Goal: Task Accomplishment & Management: Complete application form

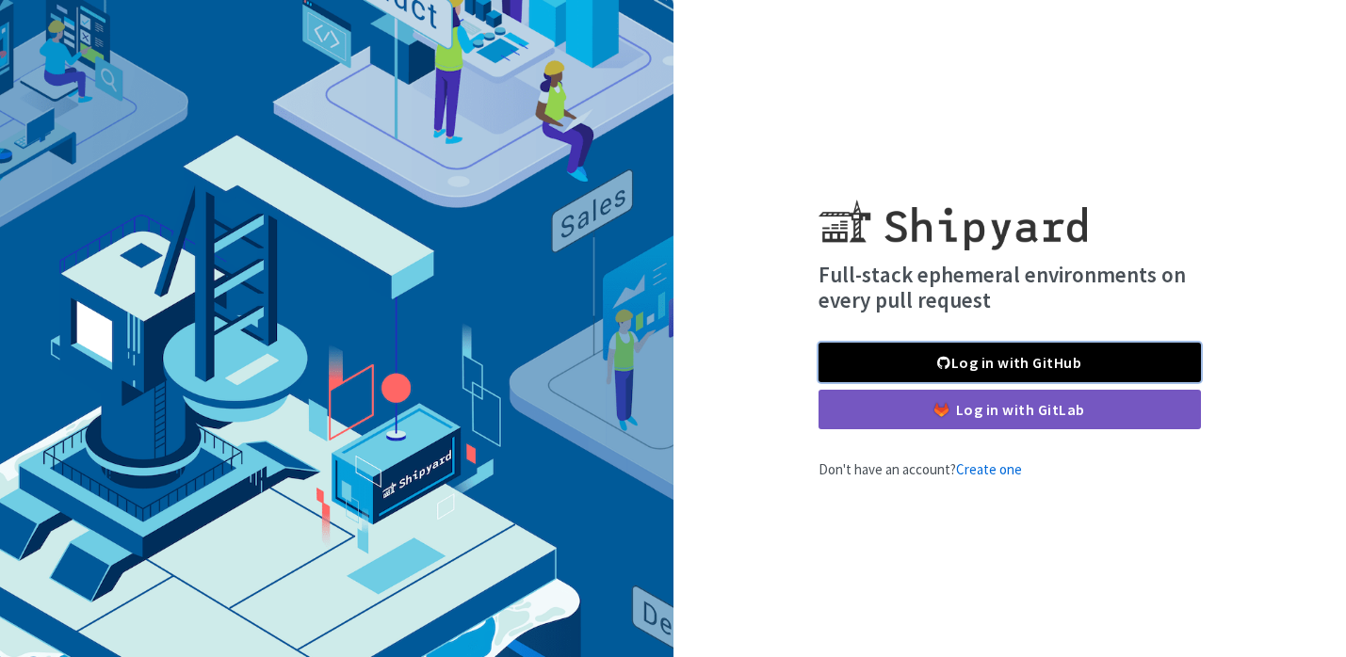
click at [882, 361] on link "Log in with GitHub" at bounding box center [1009, 363] width 382 height 40
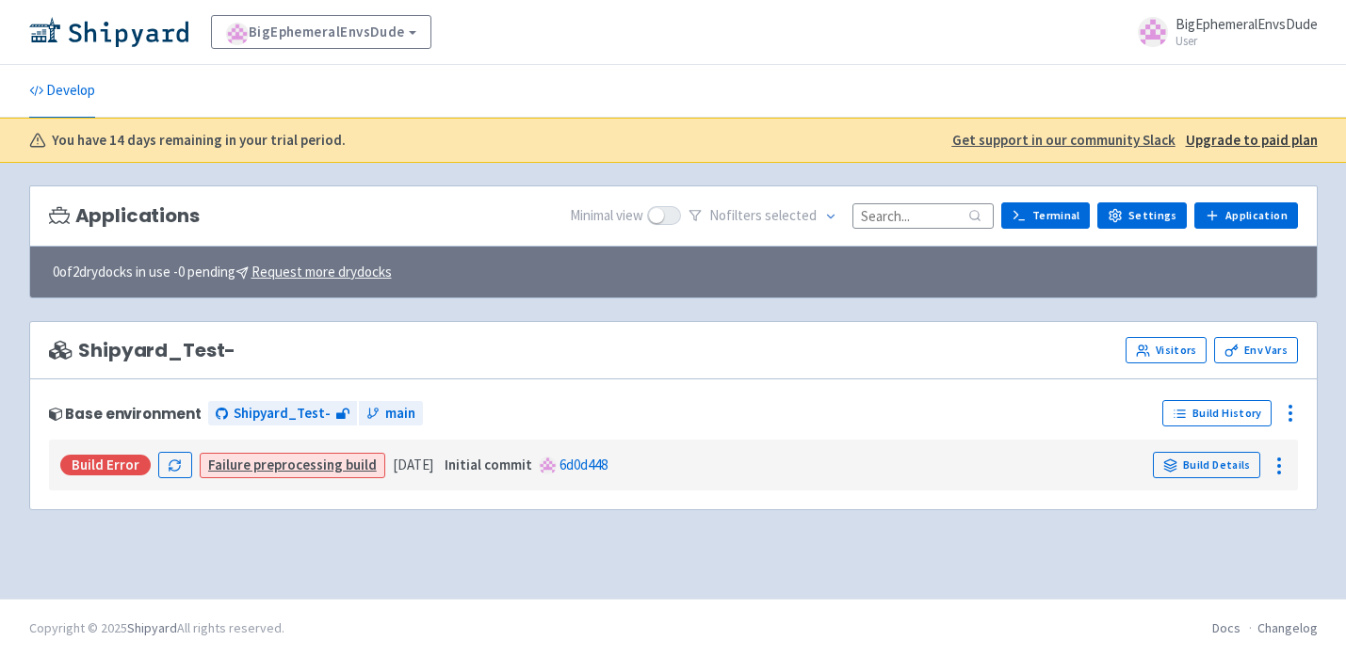
click at [639, 298] on div "Applications Minimal view No filter s selected Terminal Settings Application Te…" at bounding box center [673, 242] width 1288 height 113
click at [1273, 463] on icon at bounding box center [1279, 466] width 23 height 23
click at [1277, 464] on icon at bounding box center [1279, 466] width 23 height 23
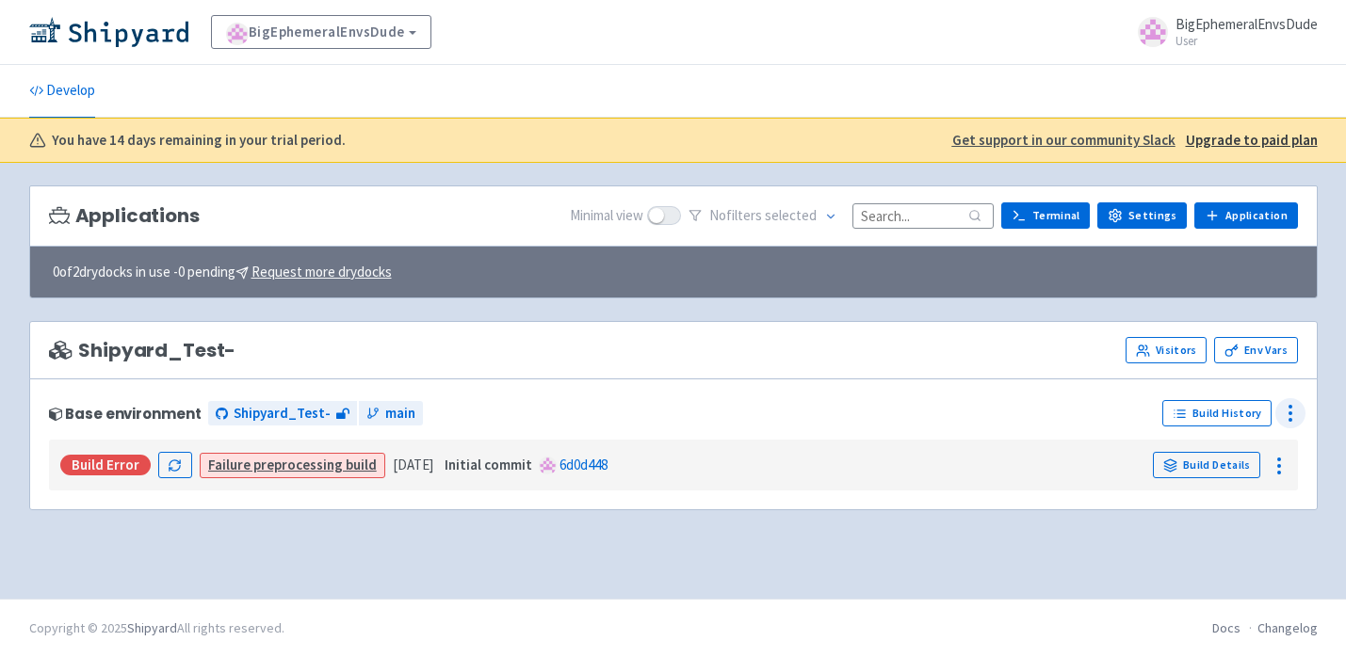
click at [1286, 418] on icon at bounding box center [1290, 413] width 23 height 23
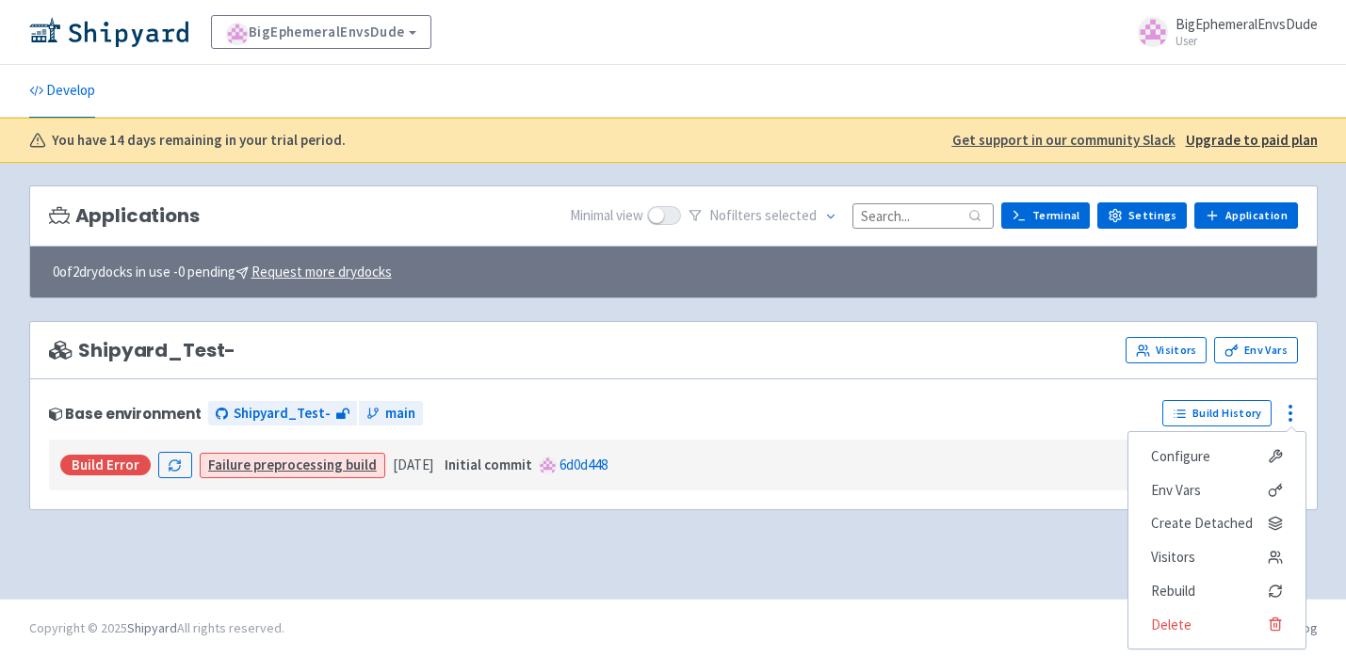
click at [1043, 365] on div "Shipyard_Test- Visitors Env Vars" at bounding box center [673, 350] width 1288 height 58
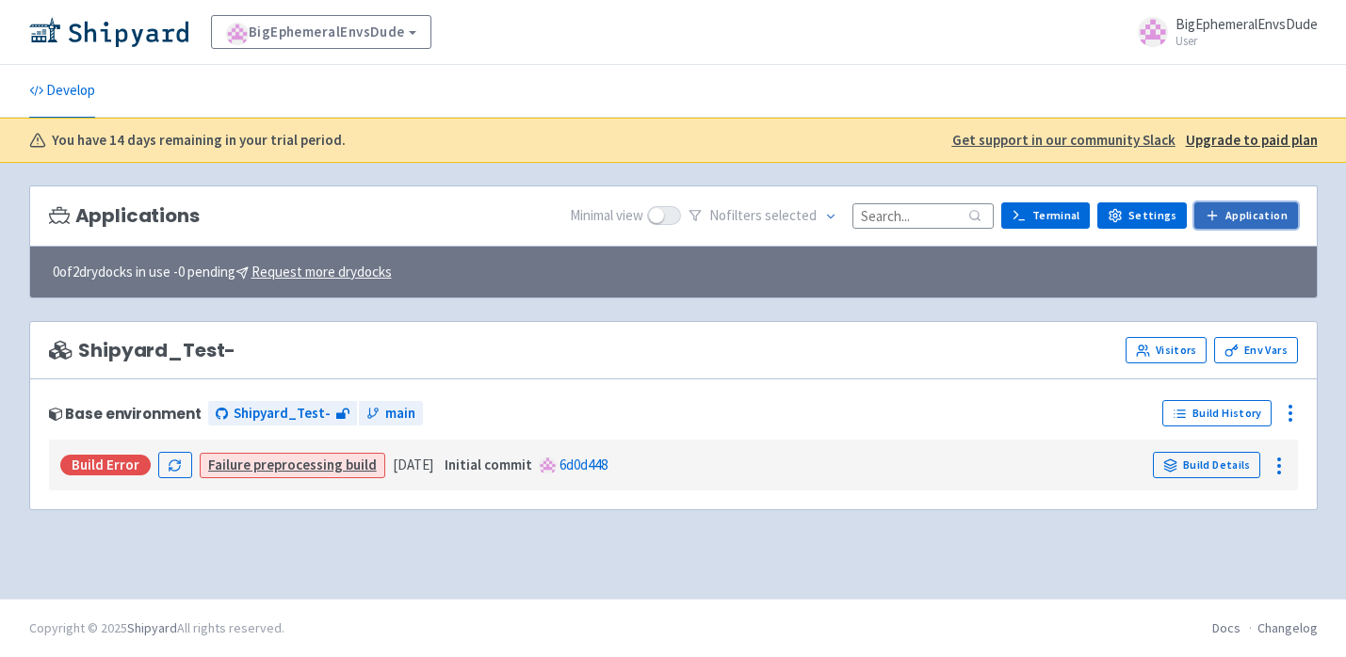
click at [1256, 220] on link "Application" at bounding box center [1245, 215] width 103 height 26
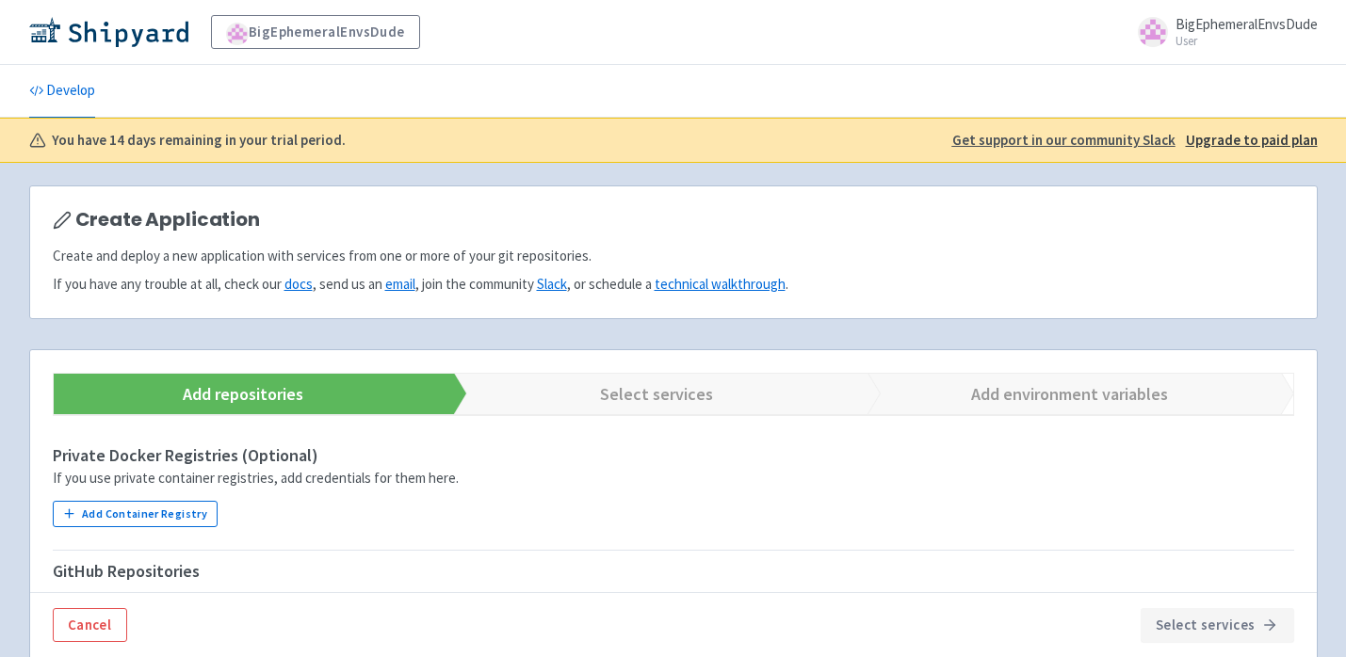
scroll to position [348, 0]
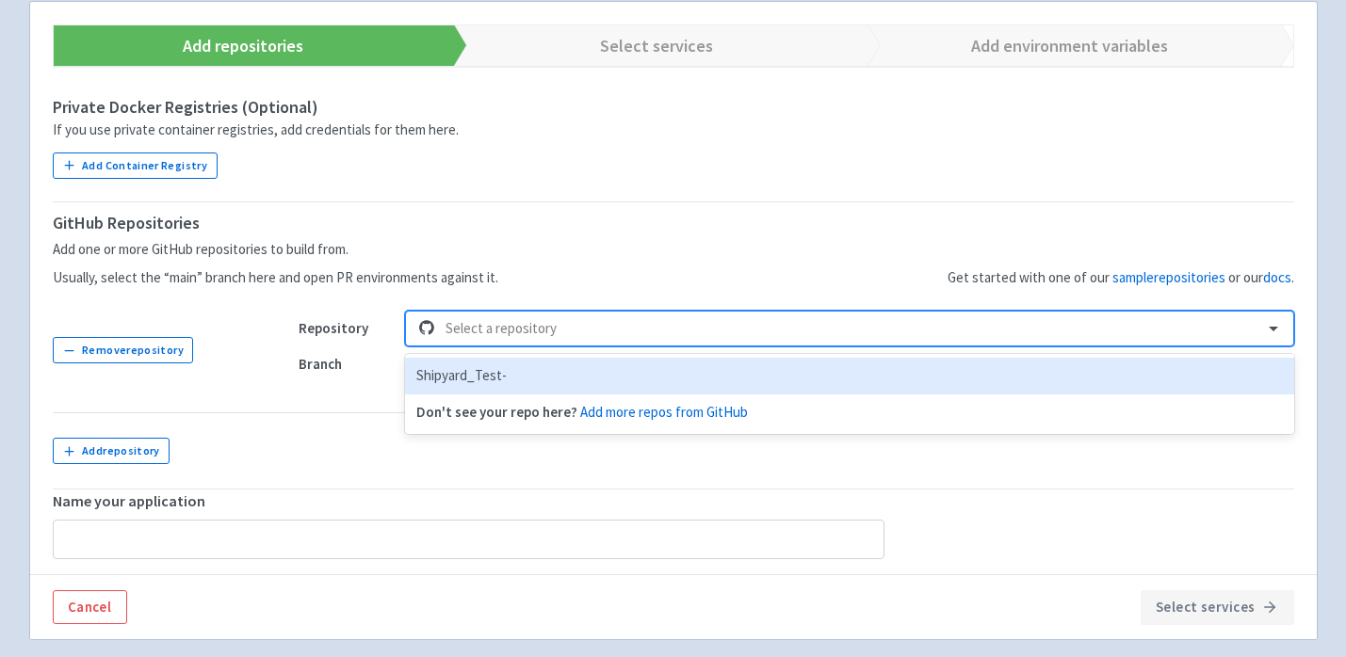
click at [855, 332] on div at bounding box center [847, 328] width 805 height 25
click at [473, 371] on div "Shipyard_Test-" at bounding box center [849, 376] width 888 height 37
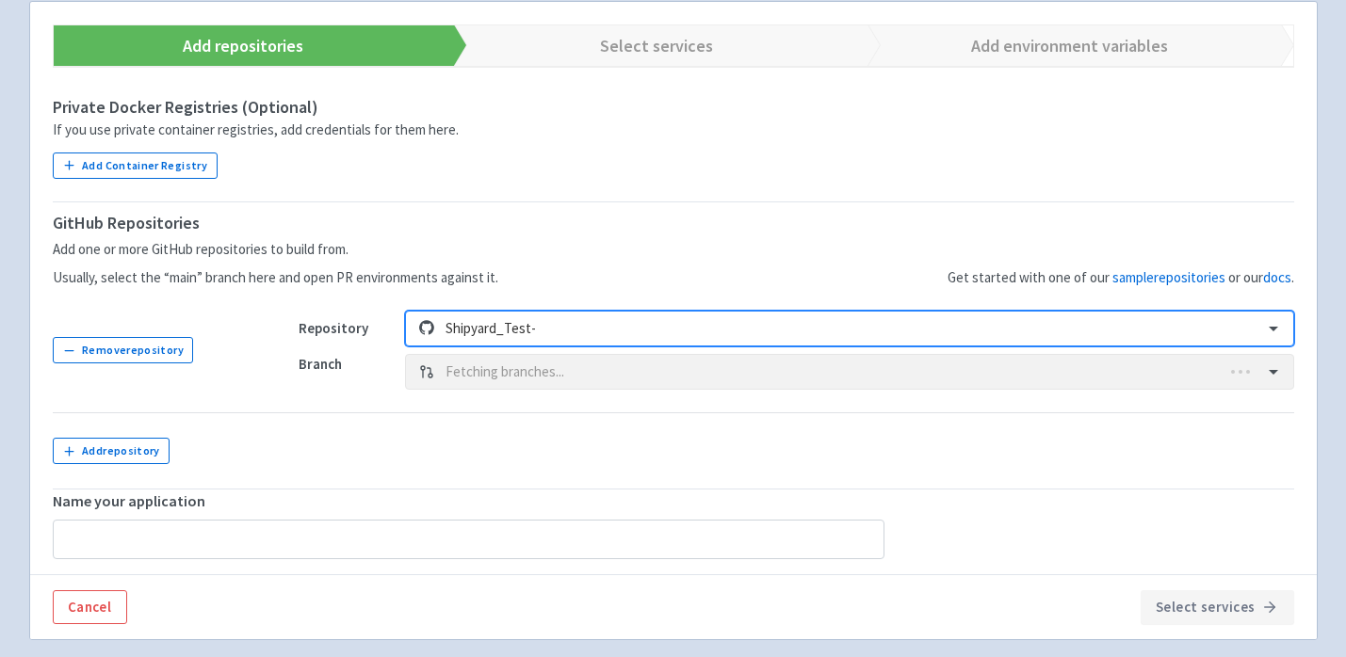
type input "Shipyard_Test--2"
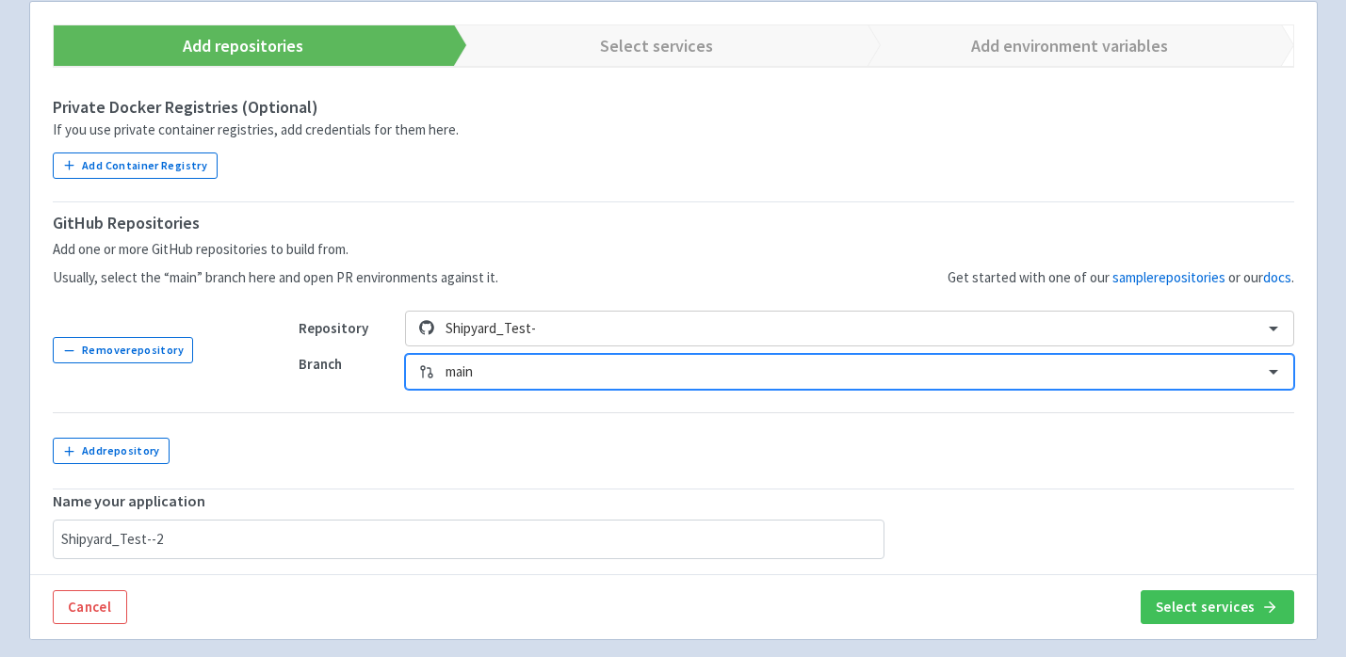
click at [574, 403] on td "Repository Shipyard_Test- Branch option main, selected. Select is focused ,type…" at bounding box center [785, 350] width 1018 height 125
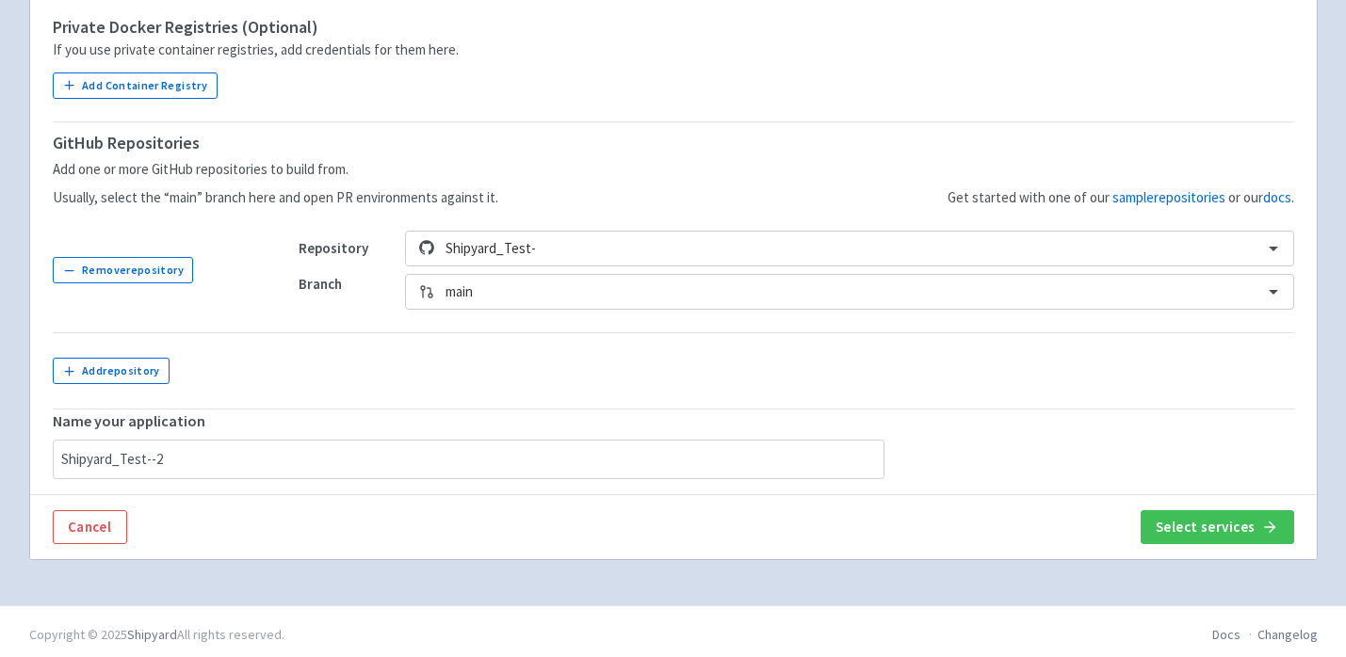
scroll to position [435, 0]
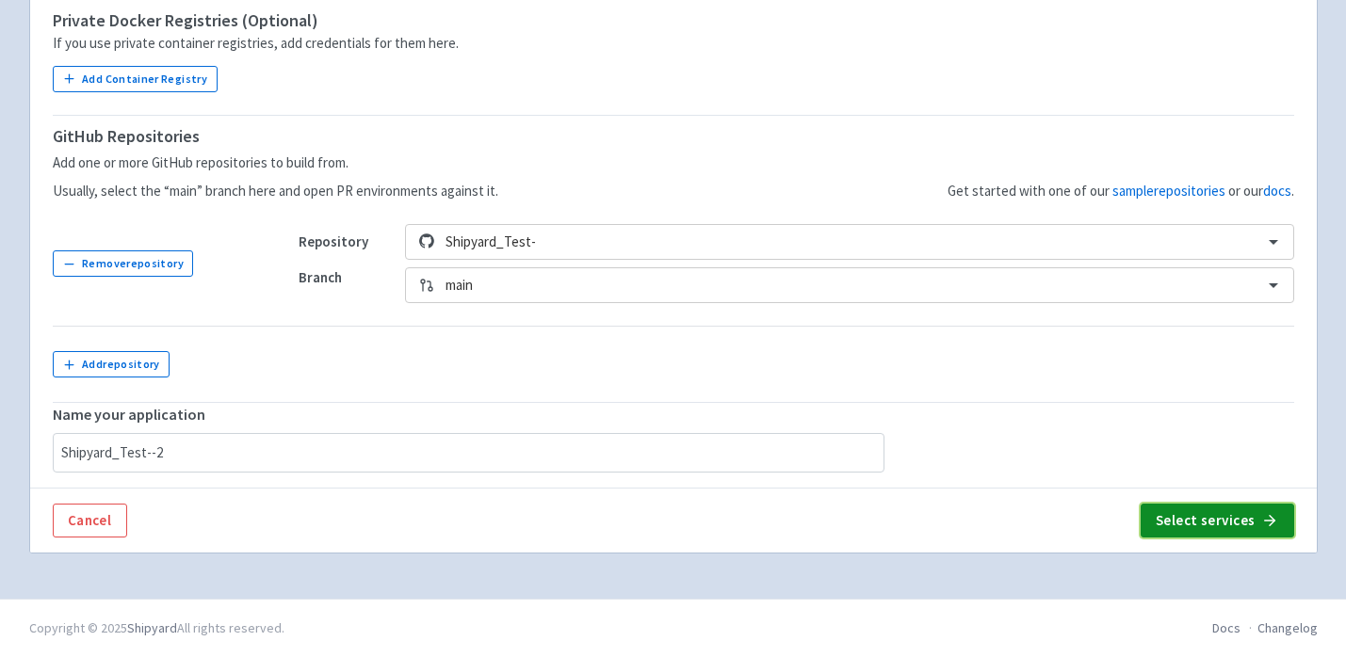
click at [1233, 509] on button "Select services" at bounding box center [1218, 521] width 154 height 34
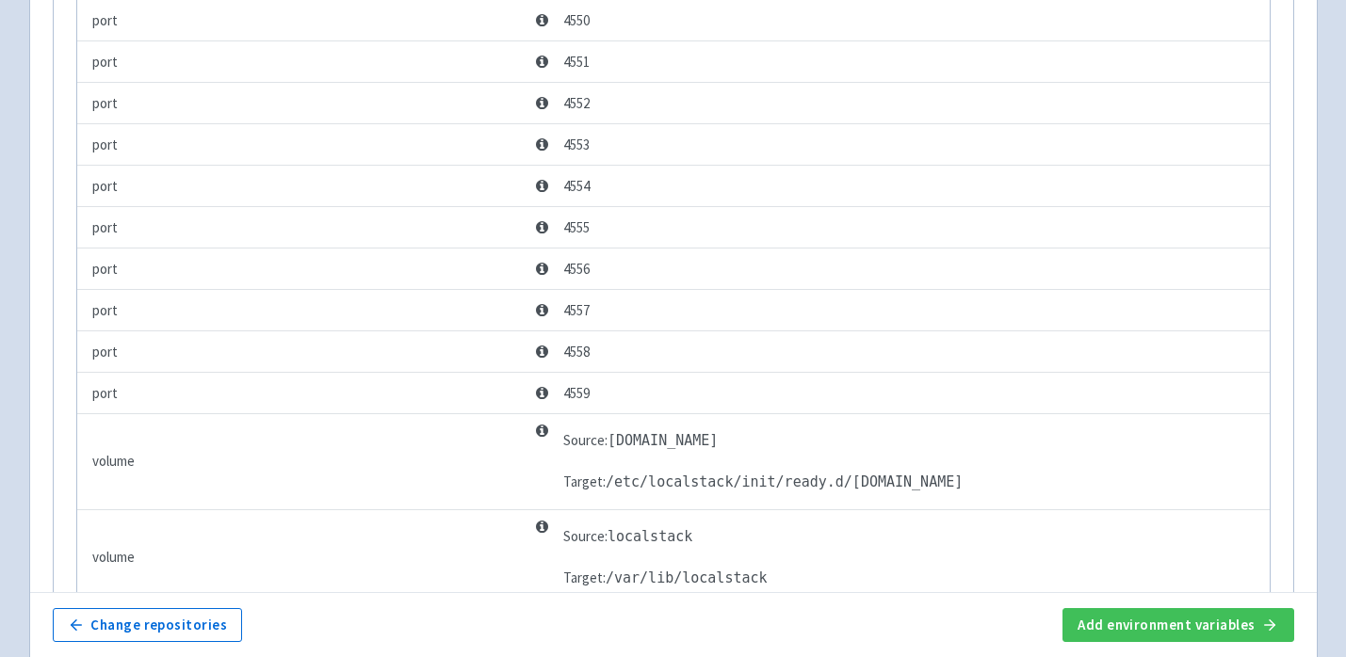
scroll to position [3843, 0]
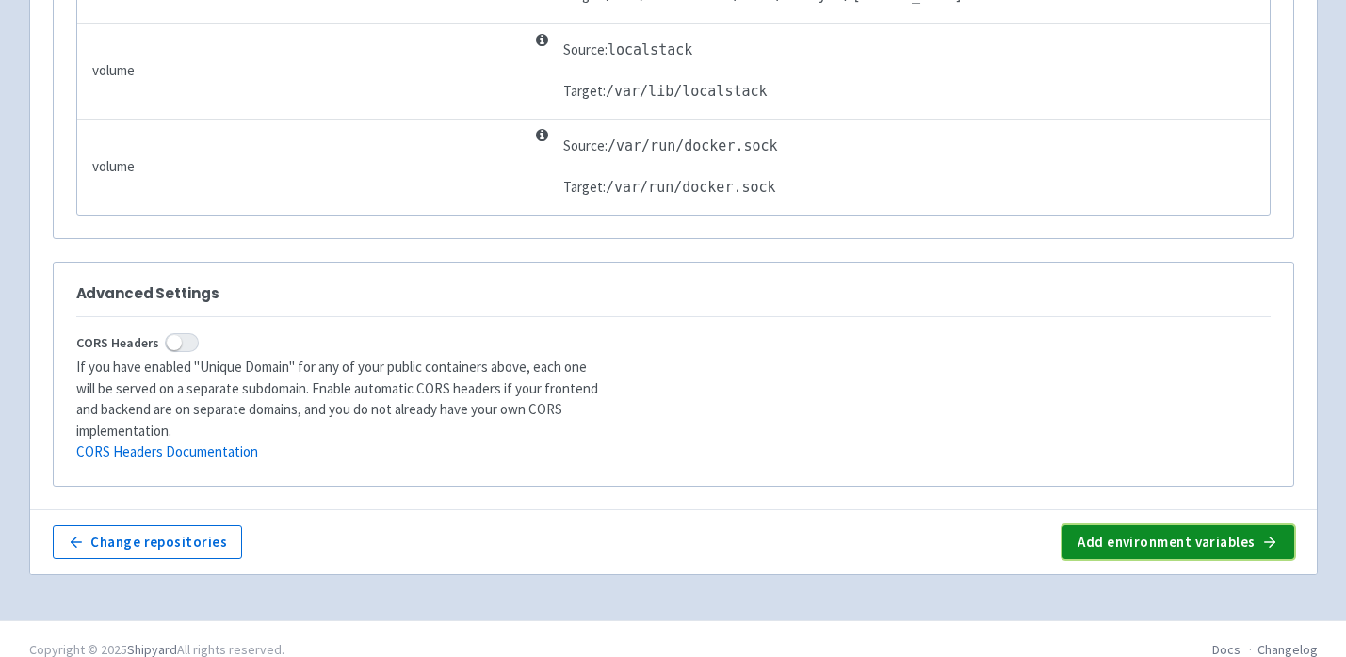
click at [1190, 526] on button "Add environment variables" at bounding box center [1177, 543] width 231 height 34
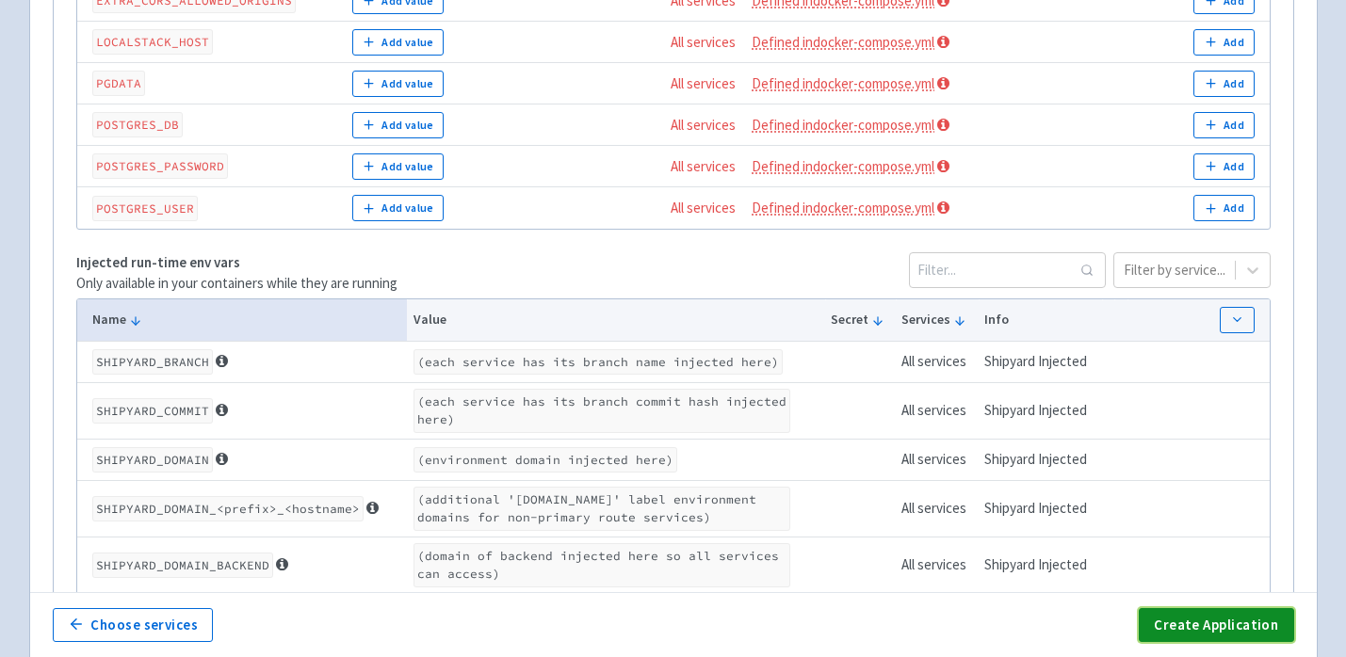
click at [1220, 624] on button "Create Application" at bounding box center [1216, 625] width 154 height 34
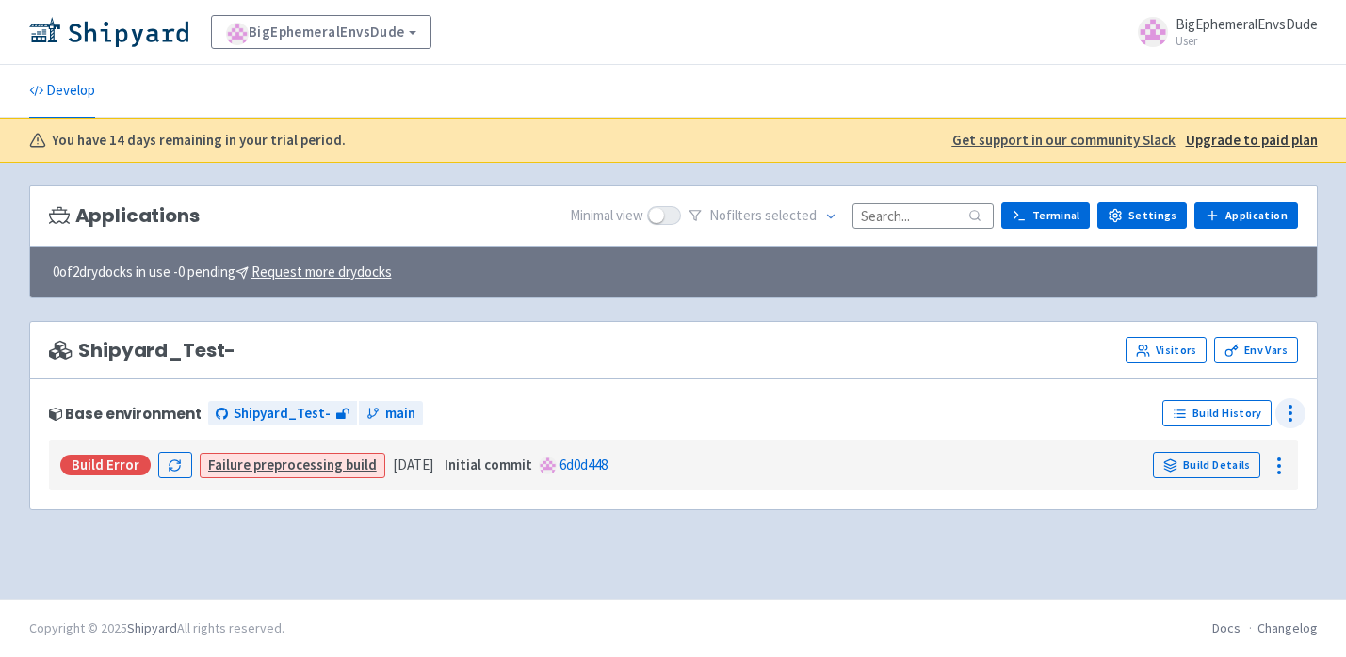
click at [1286, 413] on icon at bounding box center [1290, 413] width 23 height 23
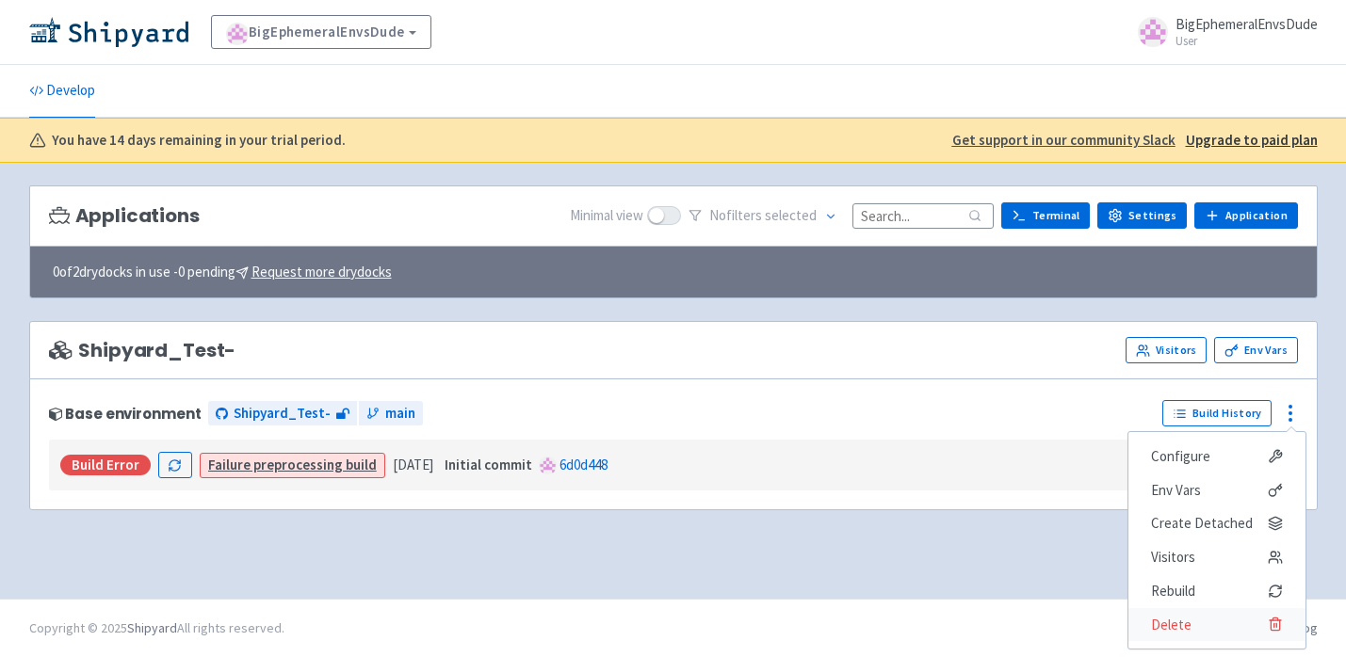
click at [1227, 637] on span "Delete" at bounding box center [1217, 625] width 132 height 26
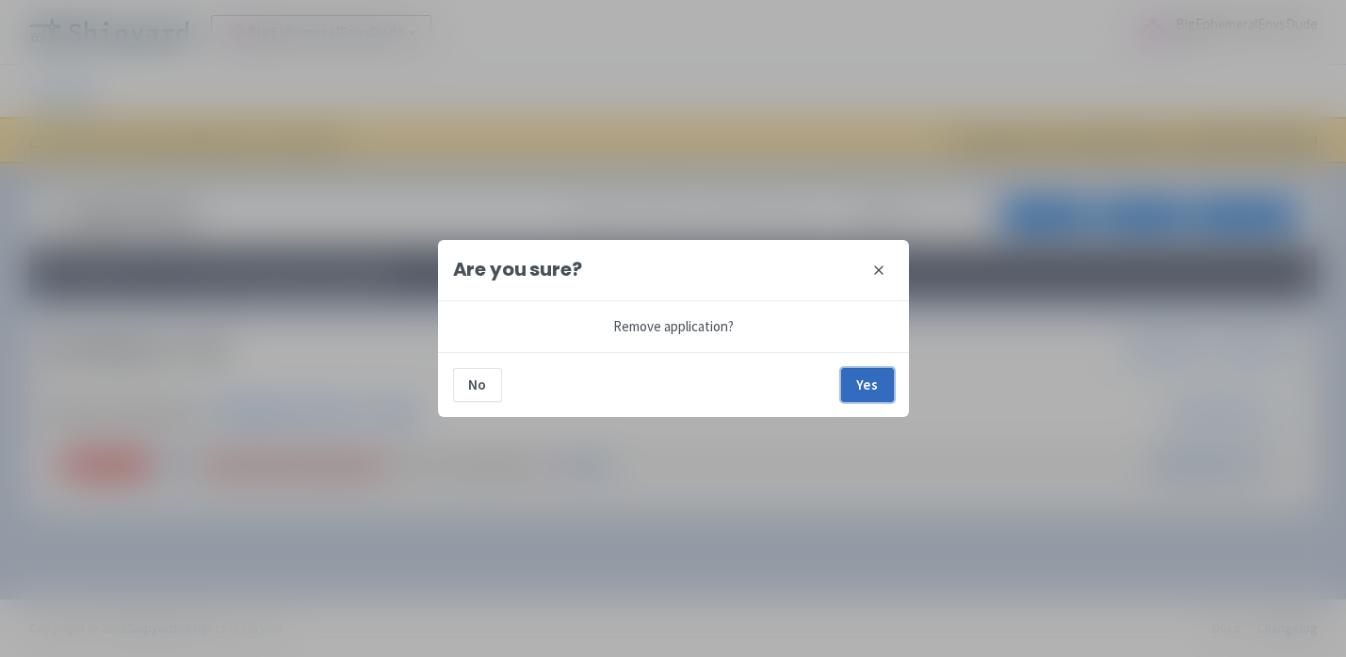
click at [867, 385] on button "Yes" at bounding box center [867, 385] width 53 height 34
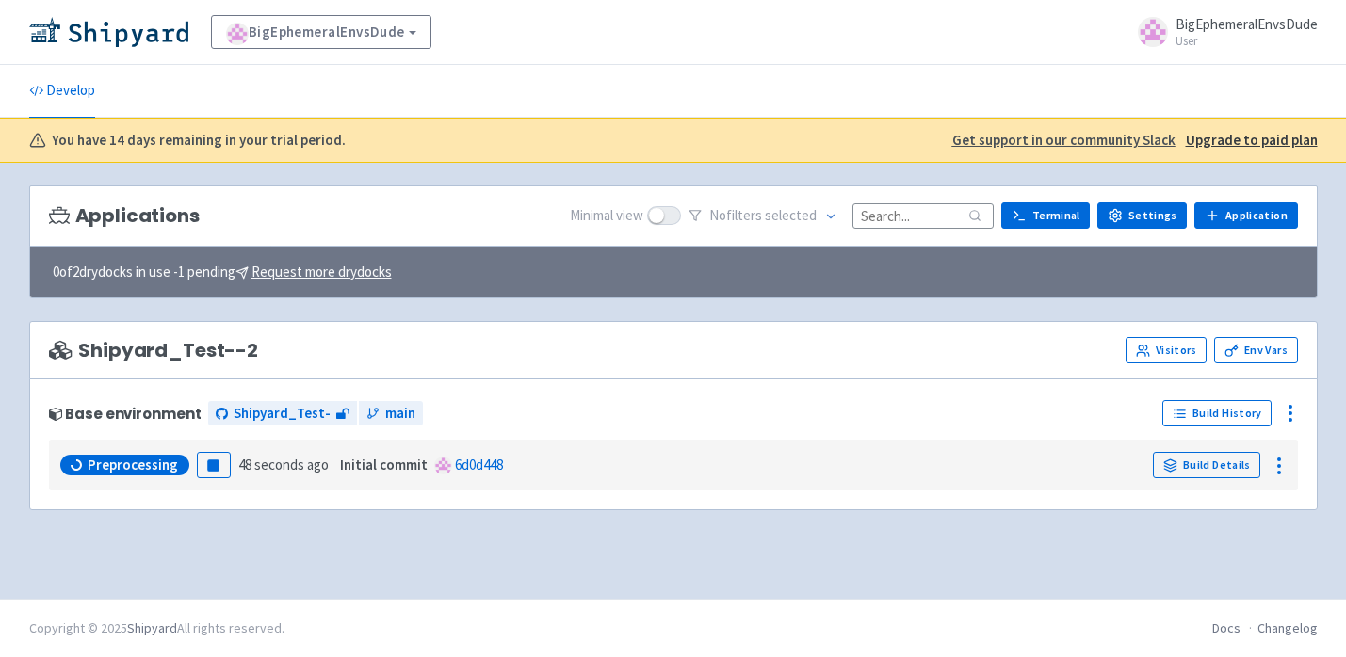
click at [784, 477] on div "Preprocessing Pause 48 seconds ago Initial commit 6d0d448 Build Details" at bounding box center [674, 465] width 1234 height 36
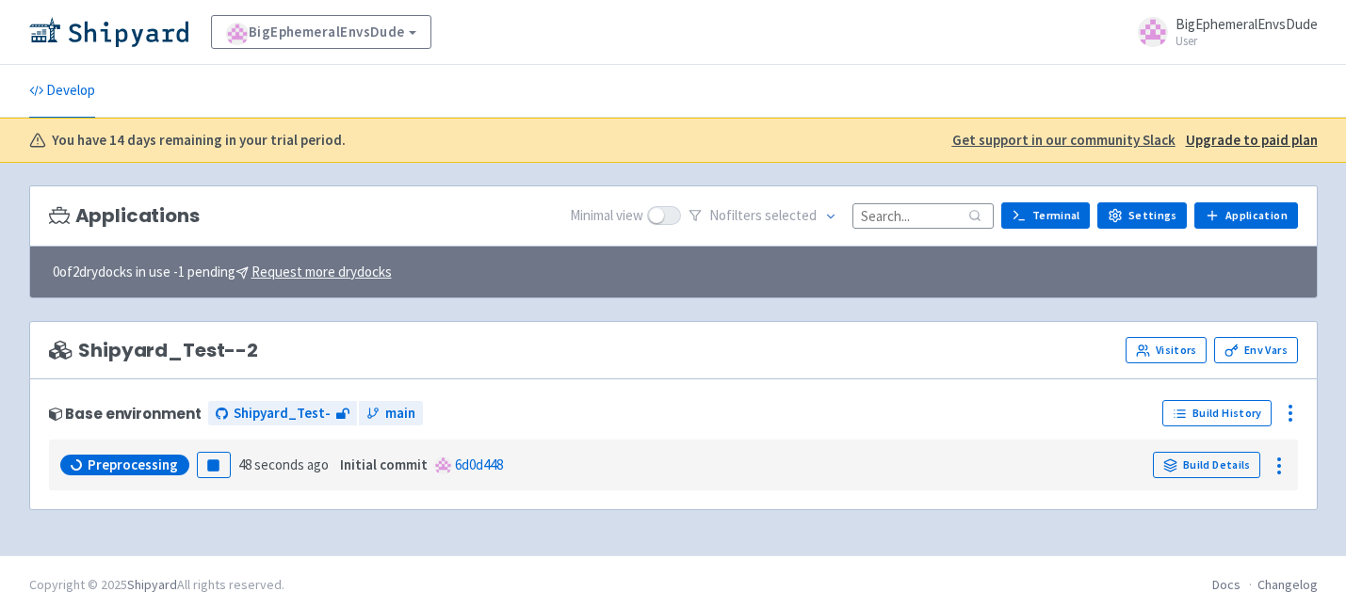
scroll to position [7, 0]
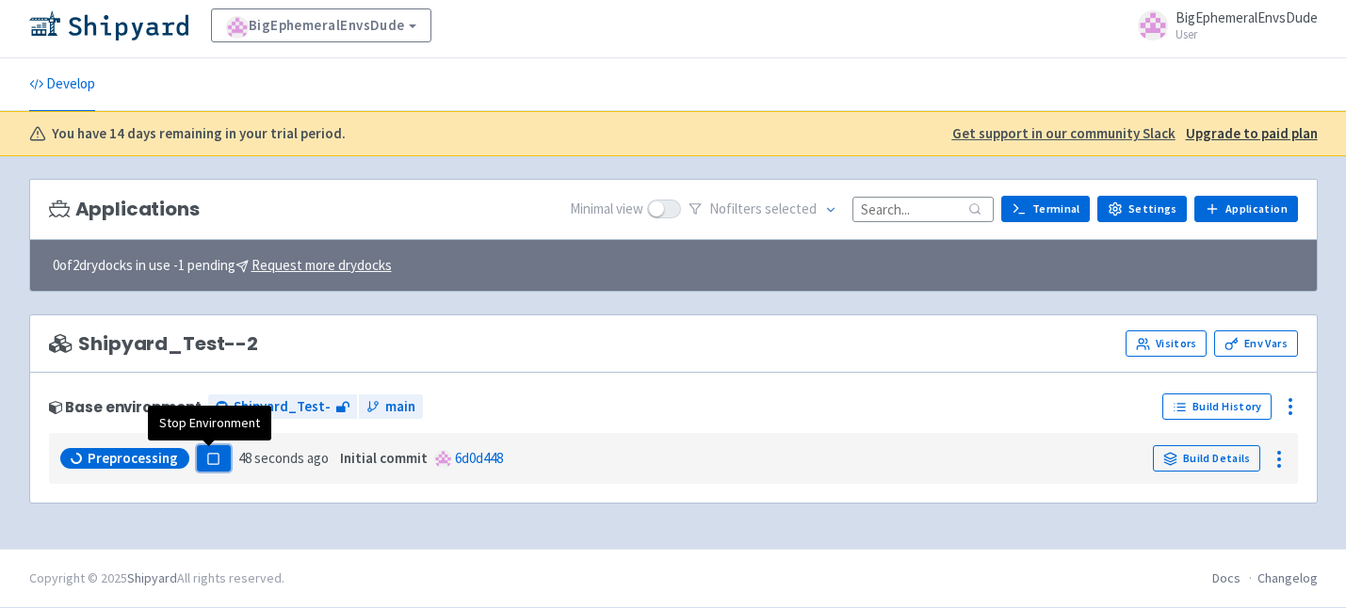
click at [216, 461] on button "Pause" at bounding box center [214, 458] width 34 height 26
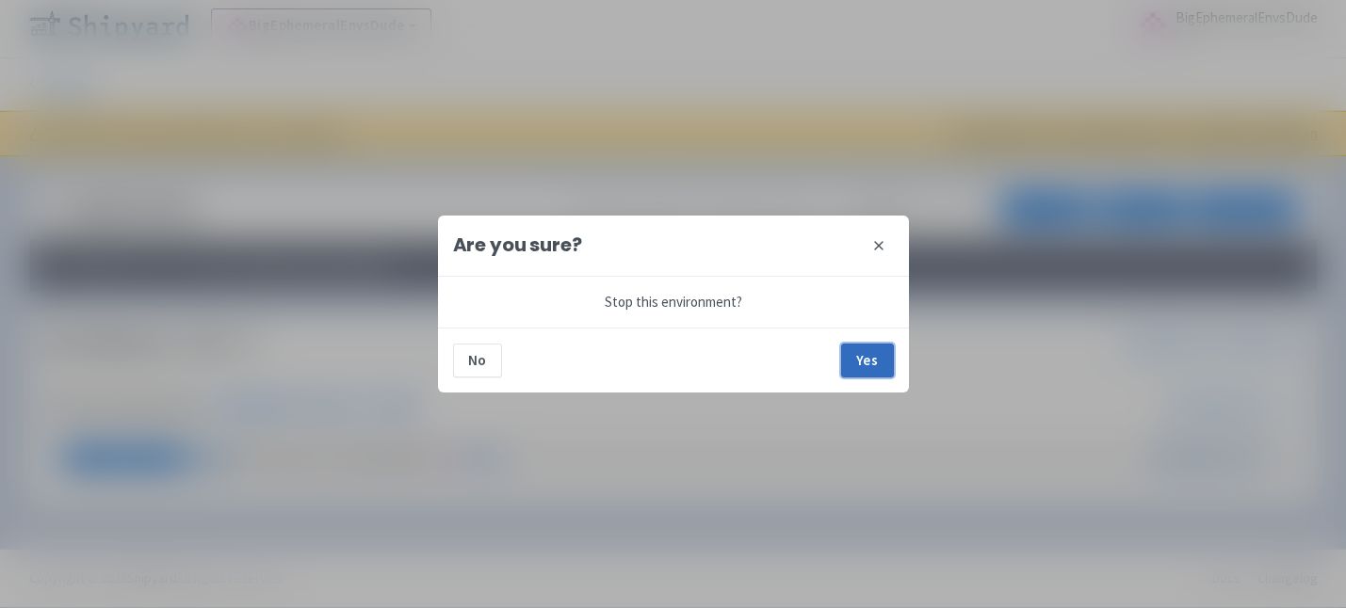
click at [864, 357] on button "Yes" at bounding box center [867, 361] width 53 height 34
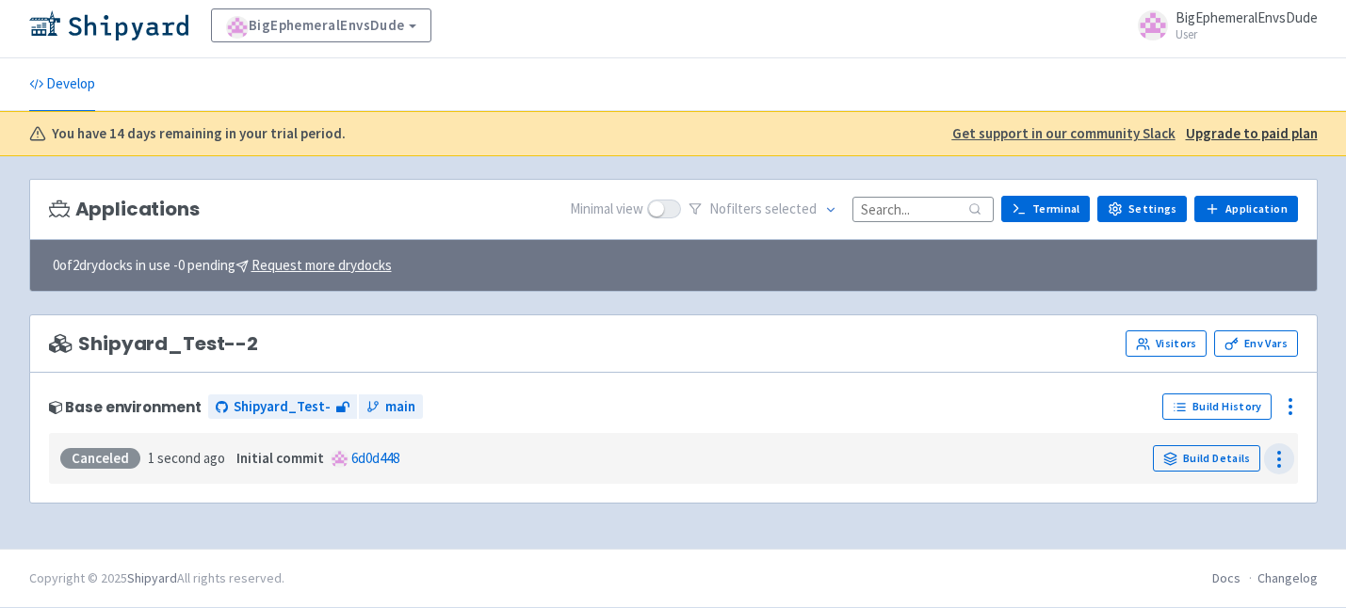
click at [1277, 463] on icon at bounding box center [1279, 459] width 23 height 23
click at [1281, 398] on icon at bounding box center [1290, 407] width 23 height 23
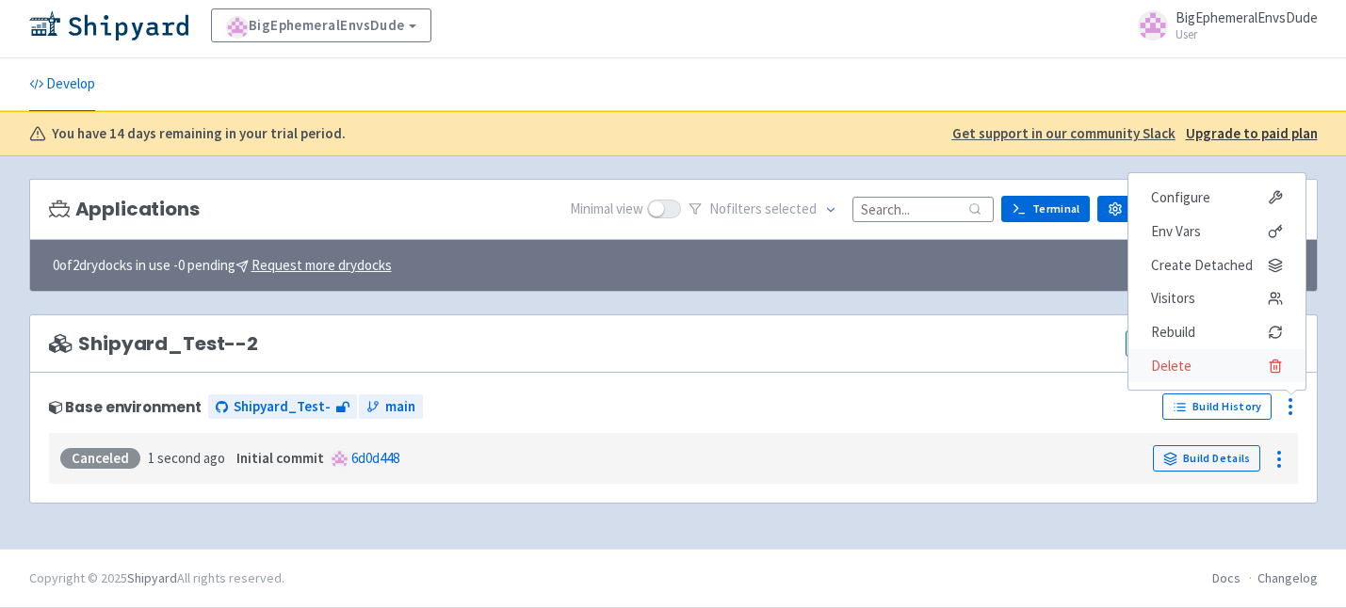
click at [1203, 368] on span "Delete" at bounding box center [1217, 366] width 132 height 26
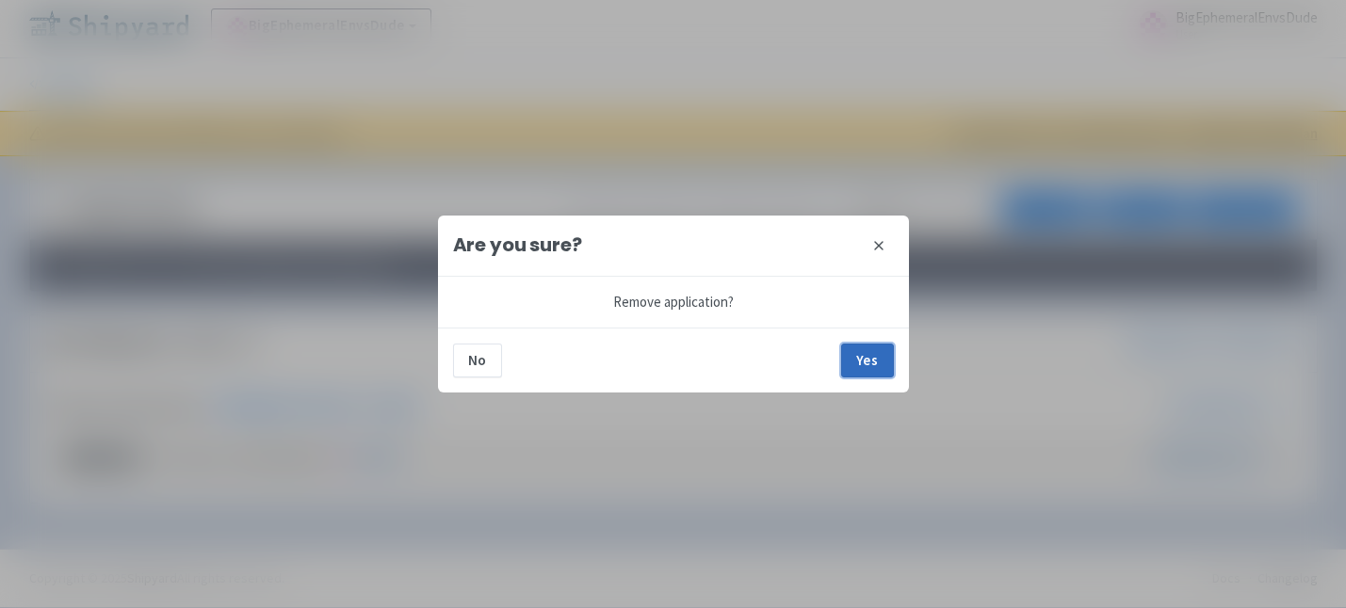
click at [866, 364] on button "Yes" at bounding box center [867, 361] width 53 height 34
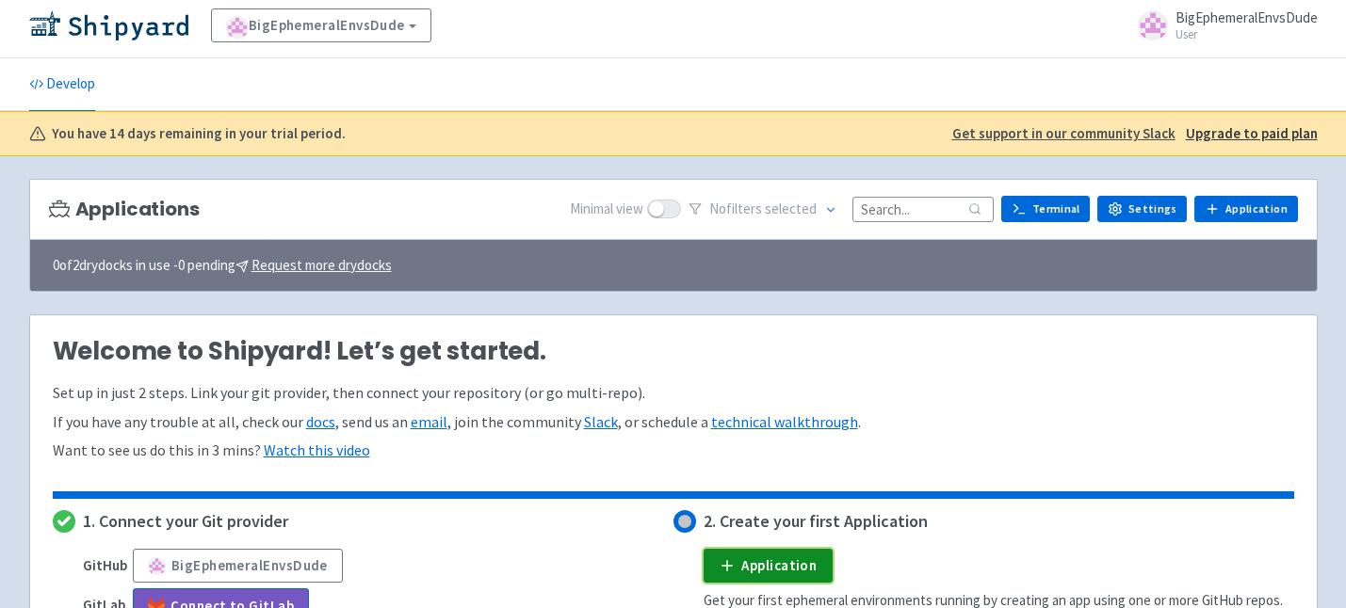
click at [765, 573] on link "Application" at bounding box center [768, 566] width 129 height 34
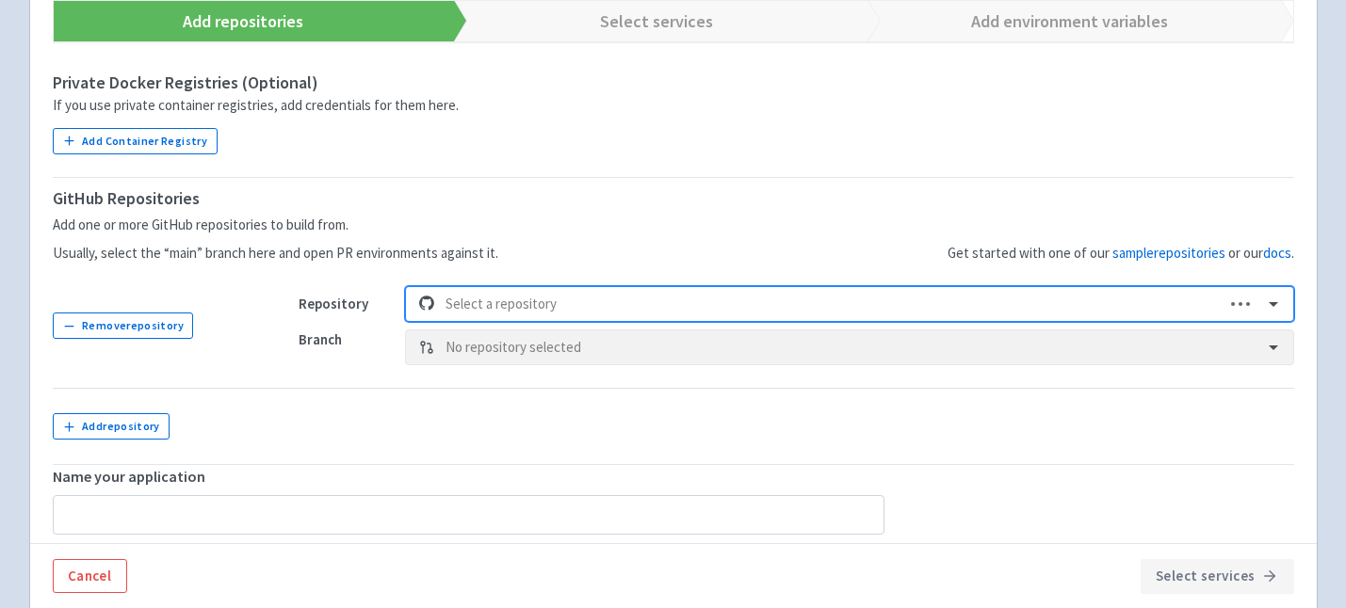
scroll to position [373, 0]
click at [554, 306] on div at bounding box center [847, 304] width 805 height 25
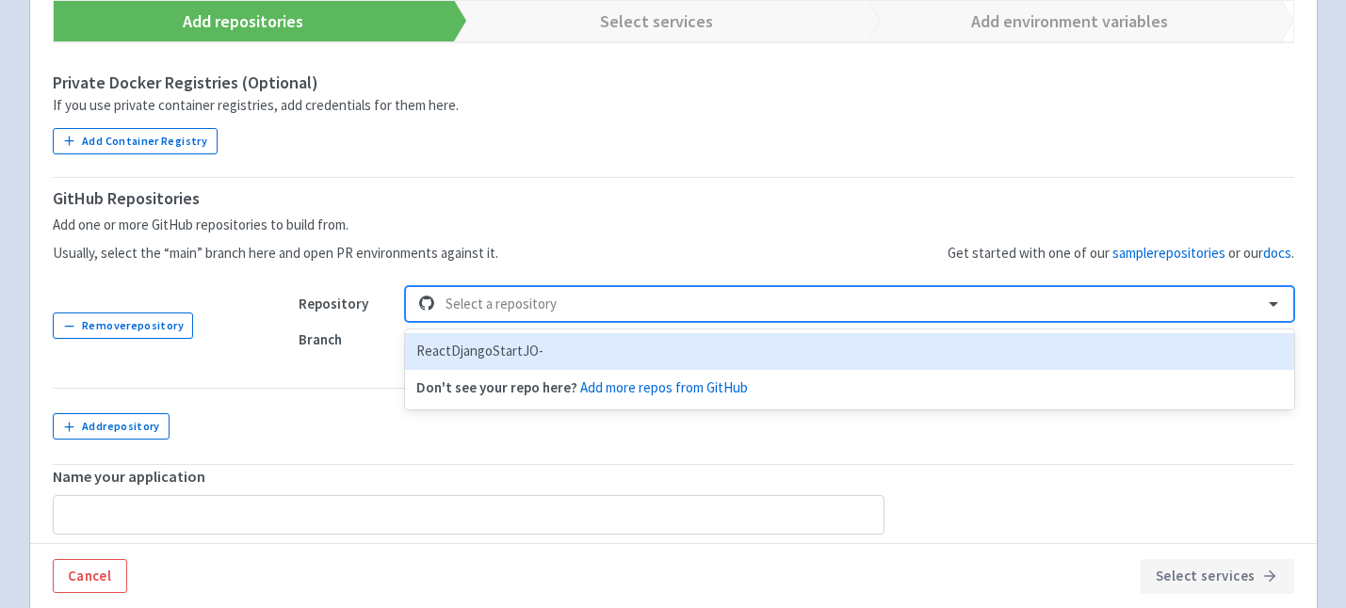
click at [1262, 293] on div at bounding box center [1277, 304] width 32 height 33
click at [755, 344] on div "ReactDjangoStartJO-" at bounding box center [849, 351] width 888 height 37
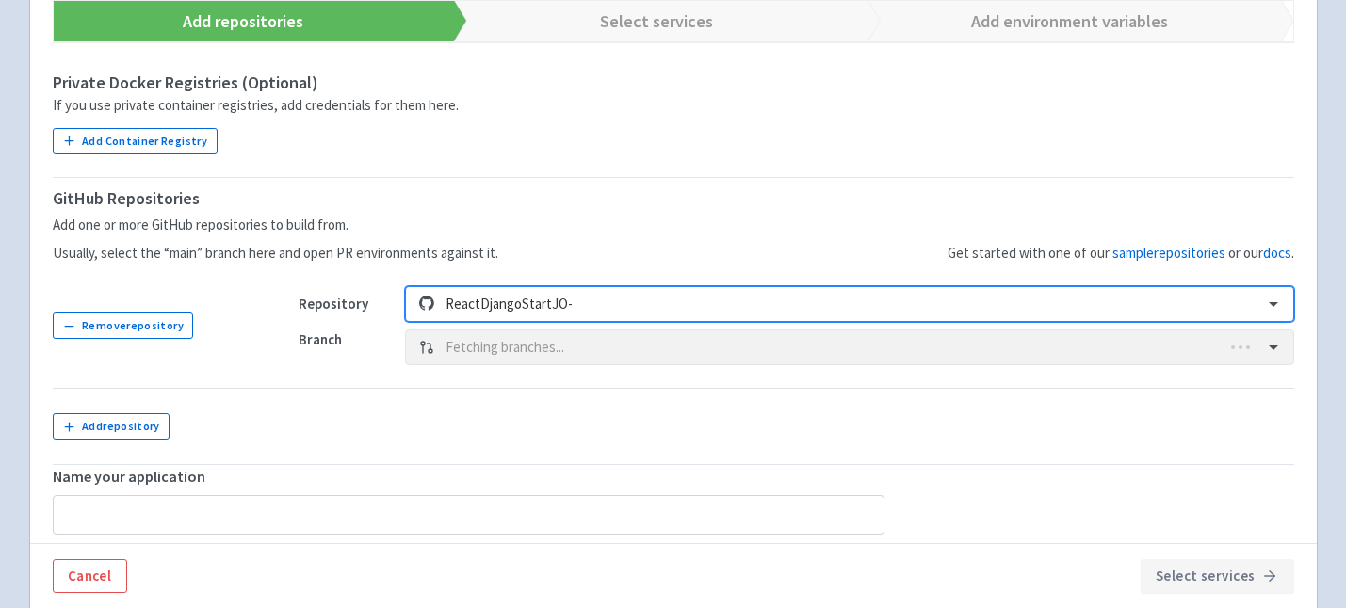
type input "ReactDjangoStartJO-"
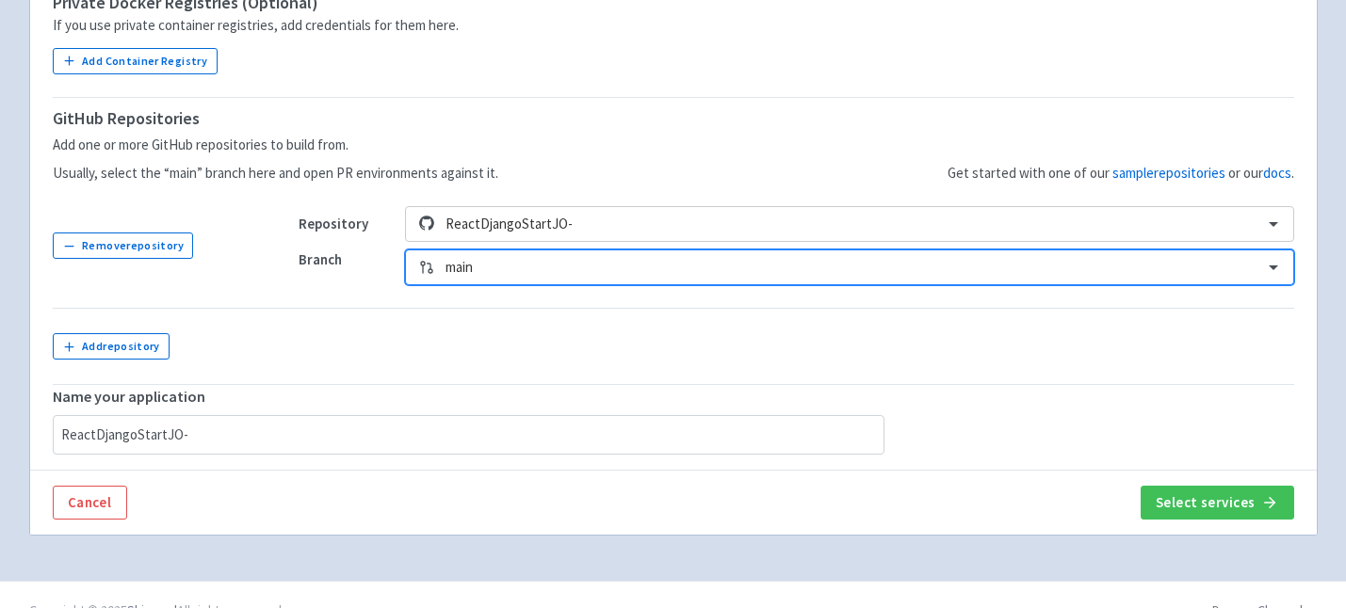
scroll to position [484, 0]
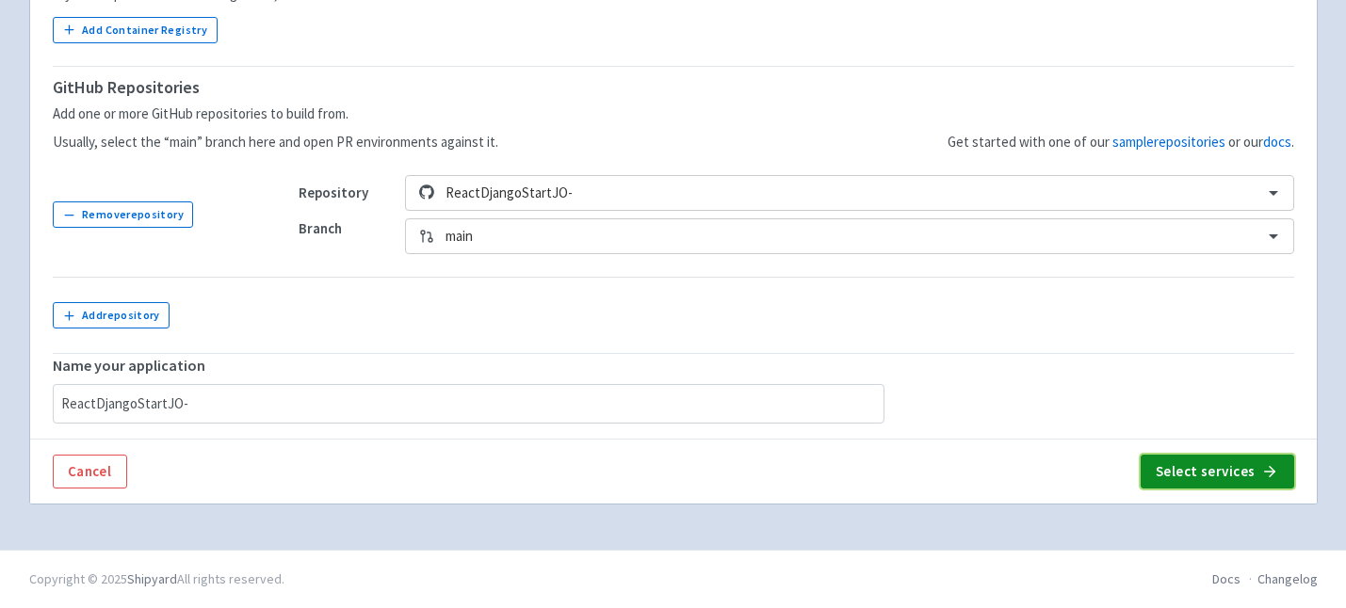
click at [1165, 476] on button "Select services" at bounding box center [1218, 472] width 154 height 34
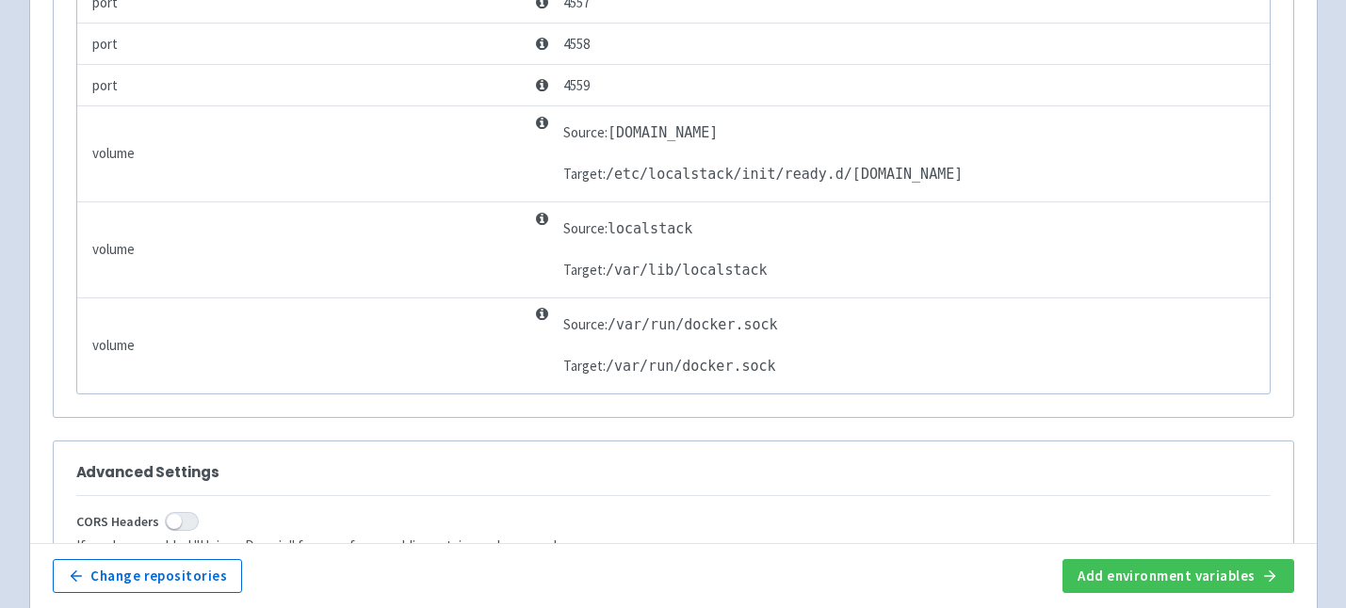
scroll to position [3891, 0]
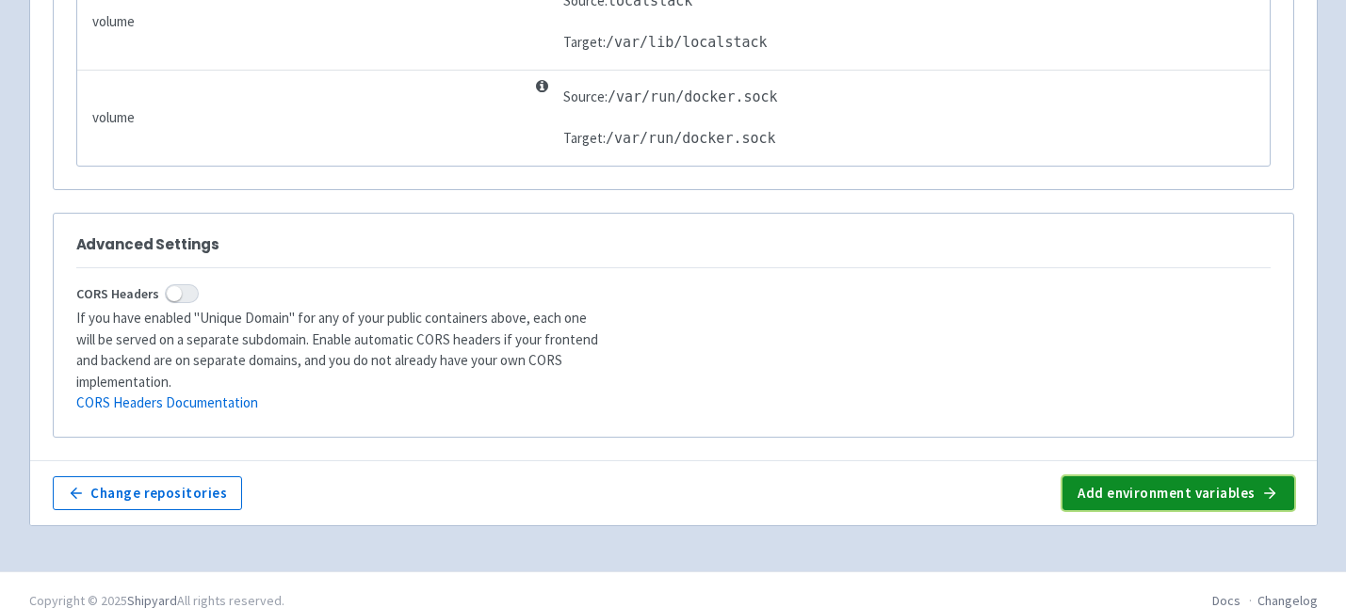
click at [1176, 477] on button "Add environment variables" at bounding box center [1177, 494] width 231 height 34
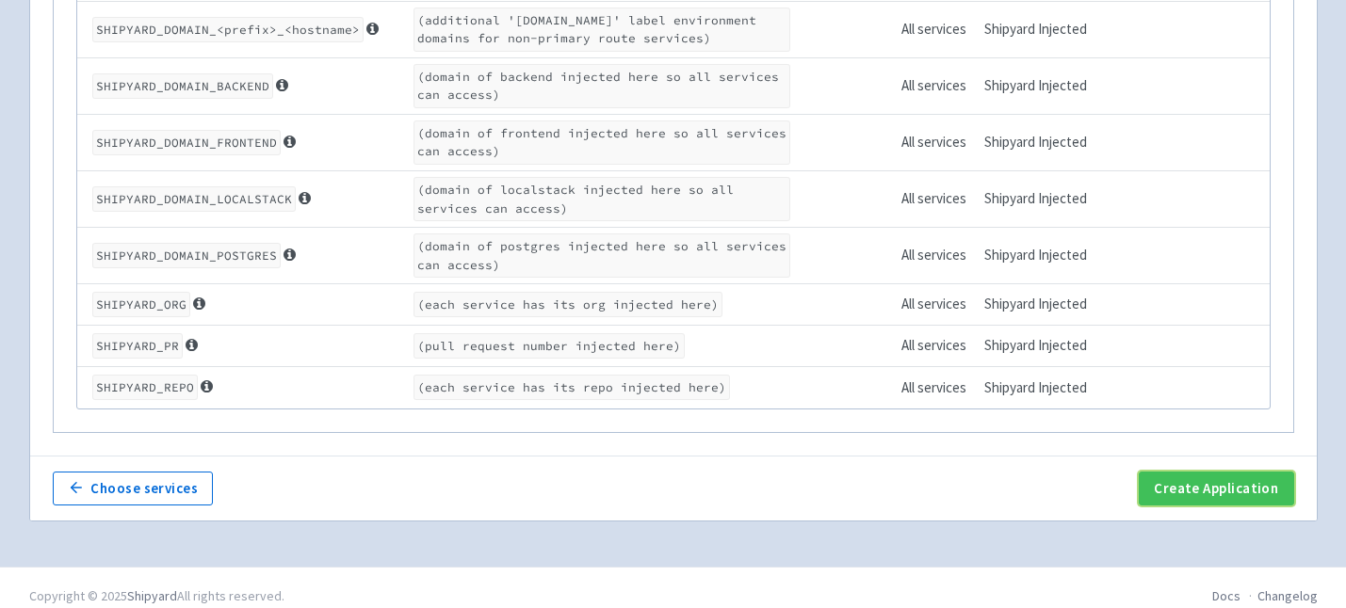
scroll to position [1407, 0]
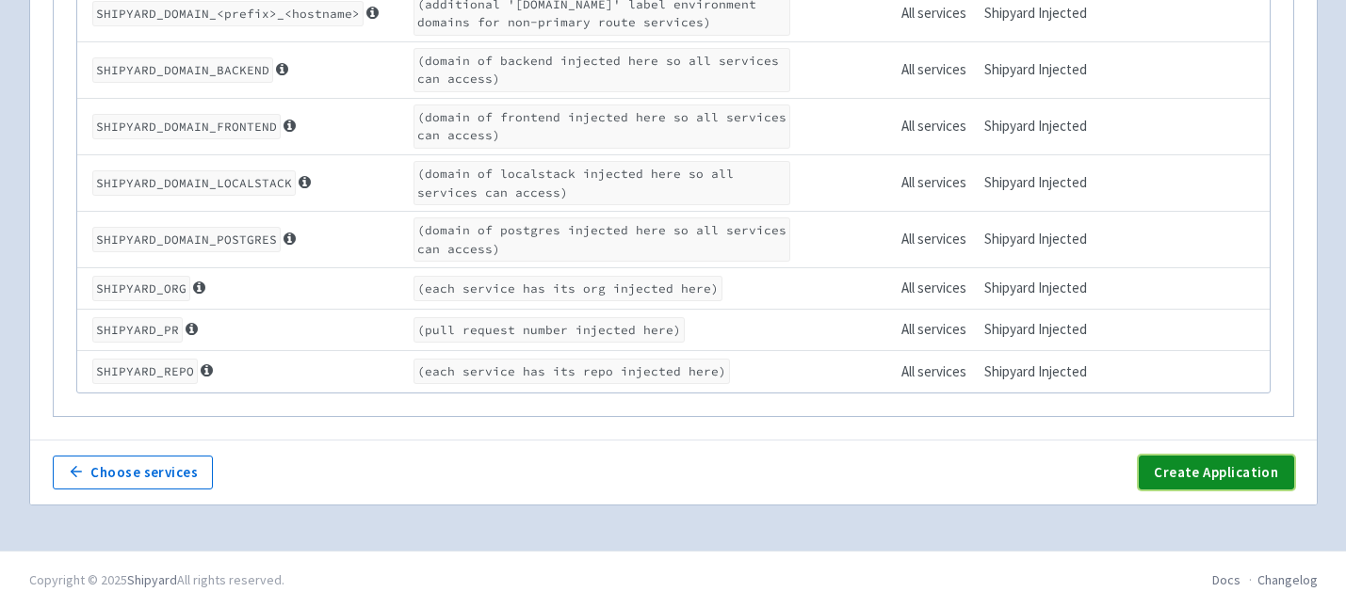
click at [1188, 466] on button "Create Application" at bounding box center [1216, 473] width 154 height 34
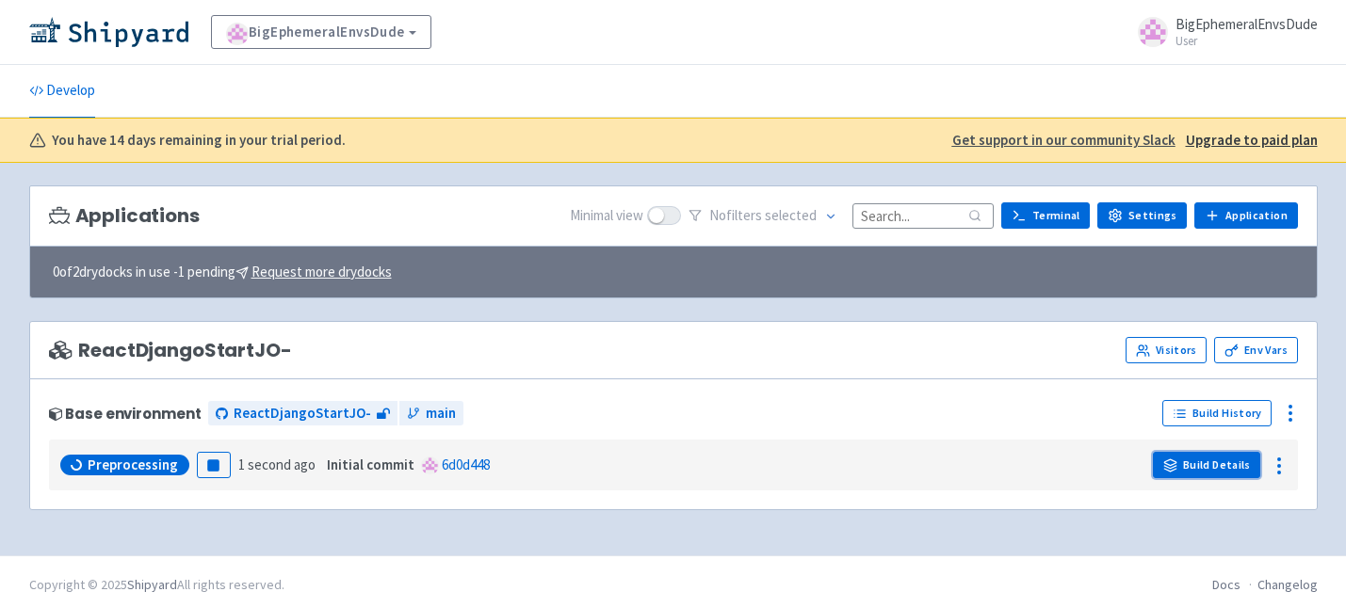
click at [1186, 471] on link "Build Details" at bounding box center [1206, 465] width 107 height 26
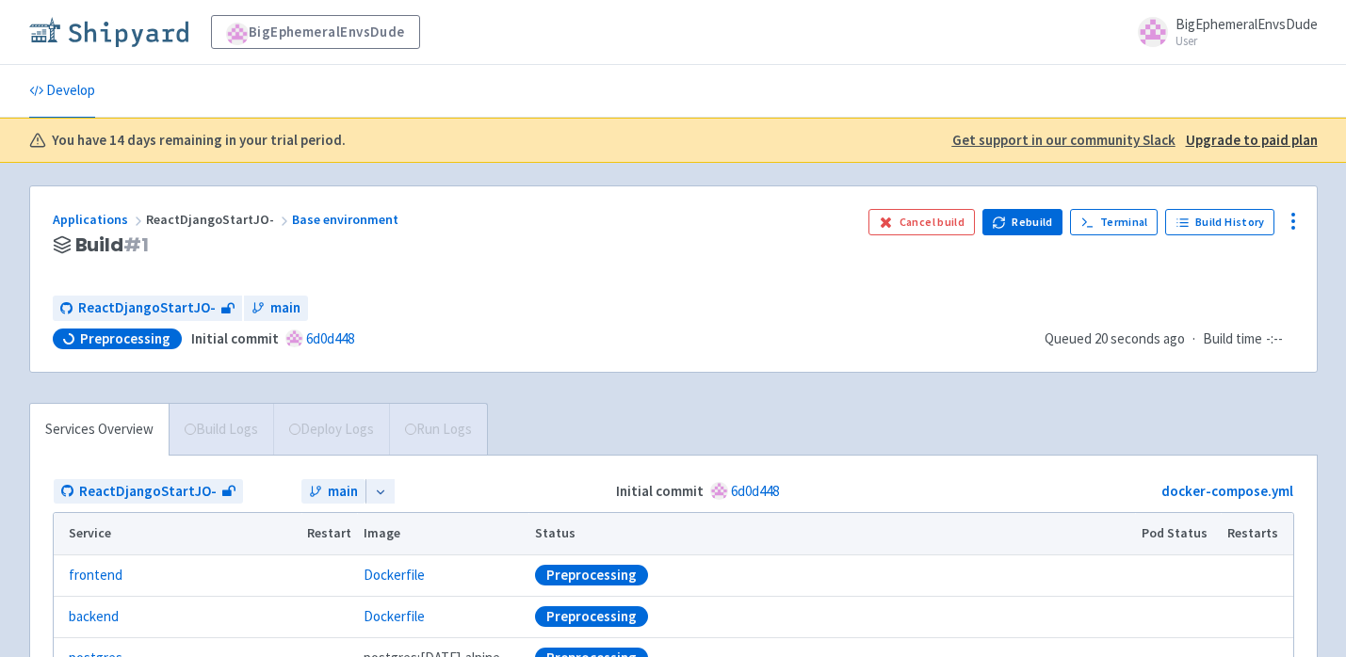
click at [130, 39] on img at bounding box center [108, 32] width 159 height 30
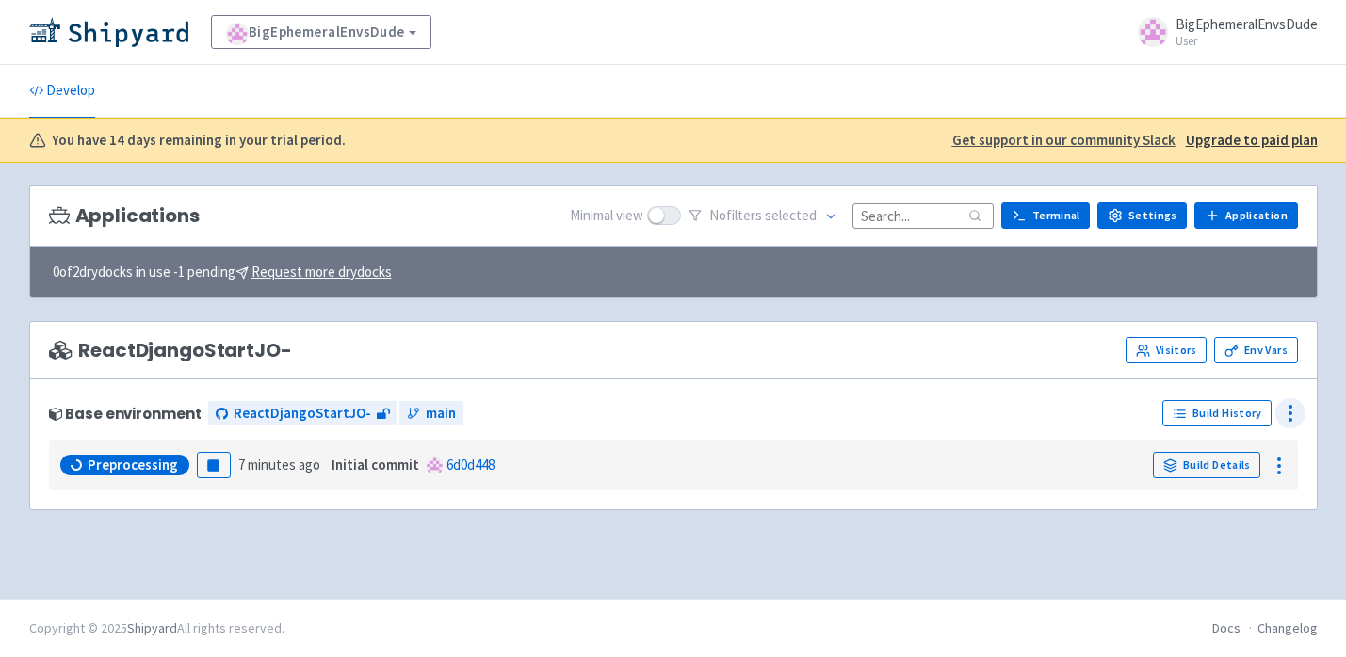
click at [1286, 421] on icon at bounding box center [1290, 413] width 23 height 23
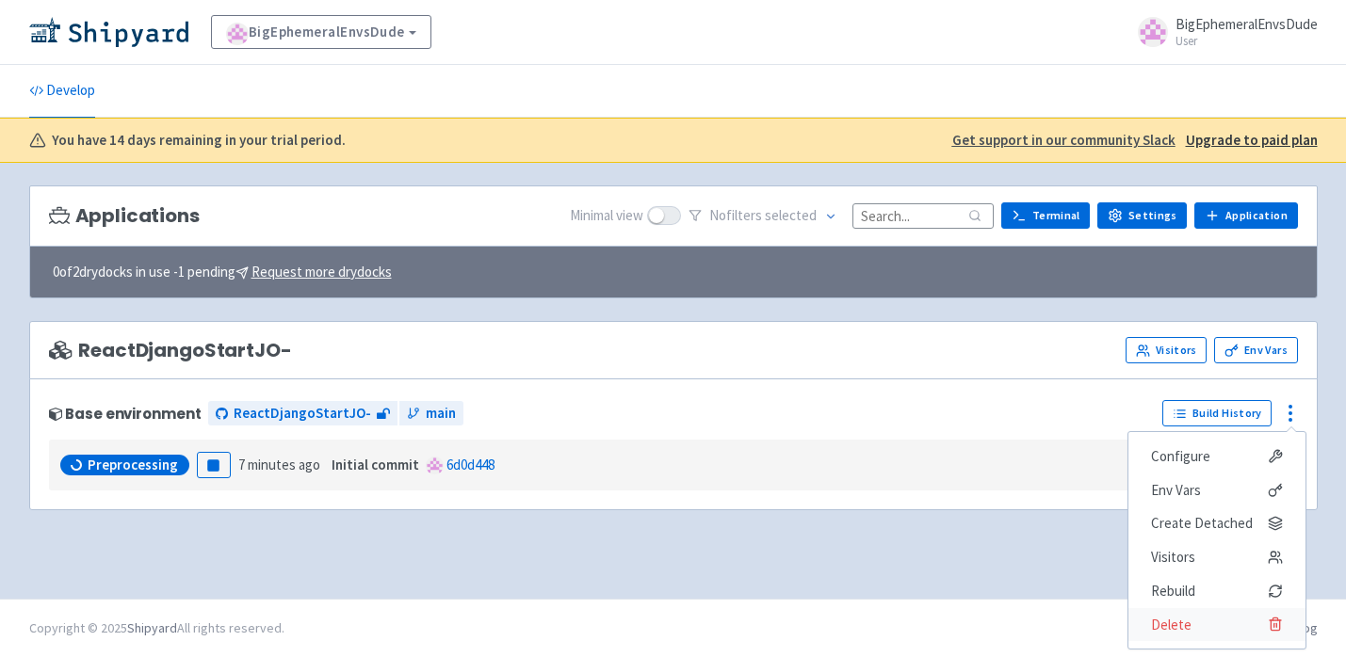
click at [1220, 627] on span "Delete" at bounding box center [1217, 625] width 132 height 26
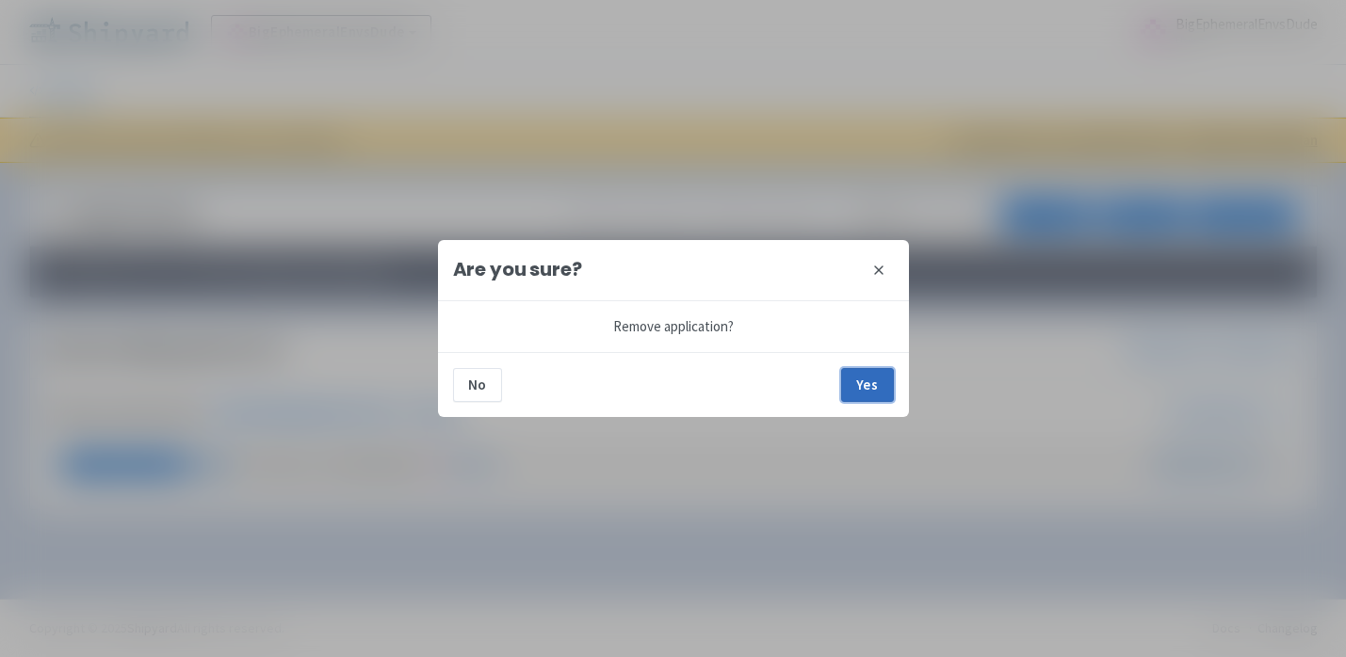
click at [866, 391] on button "Yes" at bounding box center [867, 385] width 53 height 34
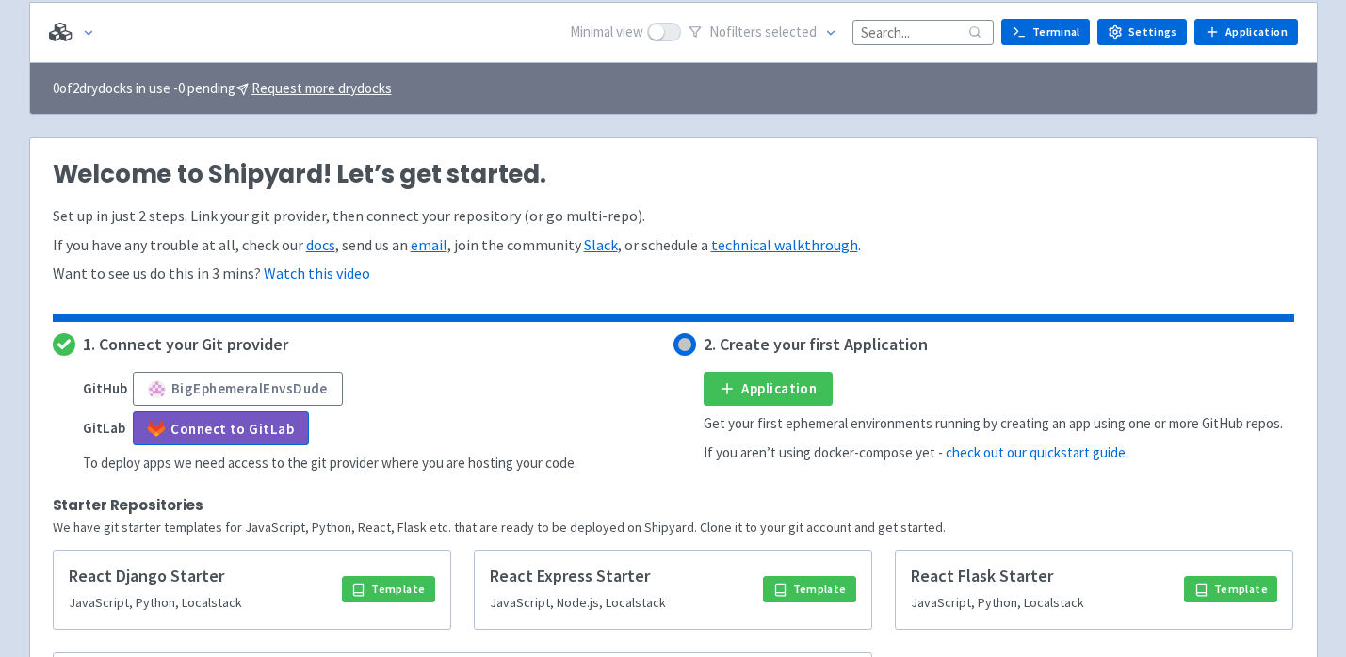
scroll to position [243, 0]
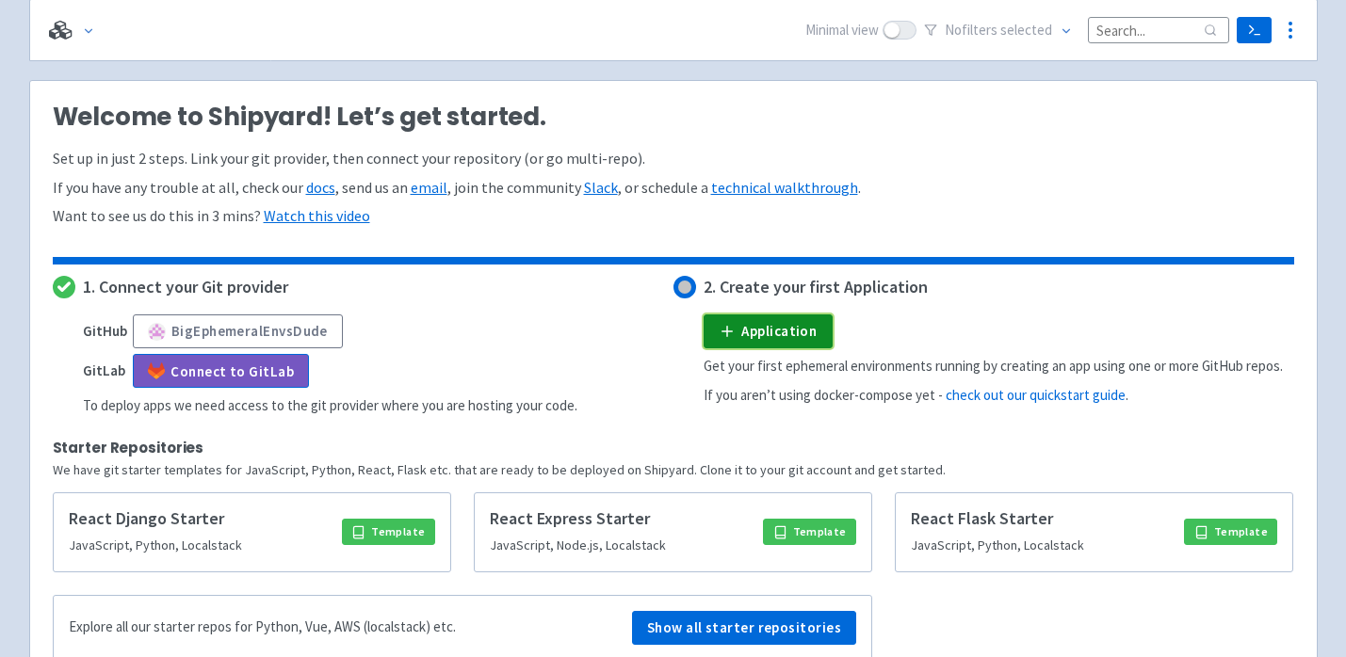
click at [753, 331] on link "Application" at bounding box center [768, 332] width 129 height 34
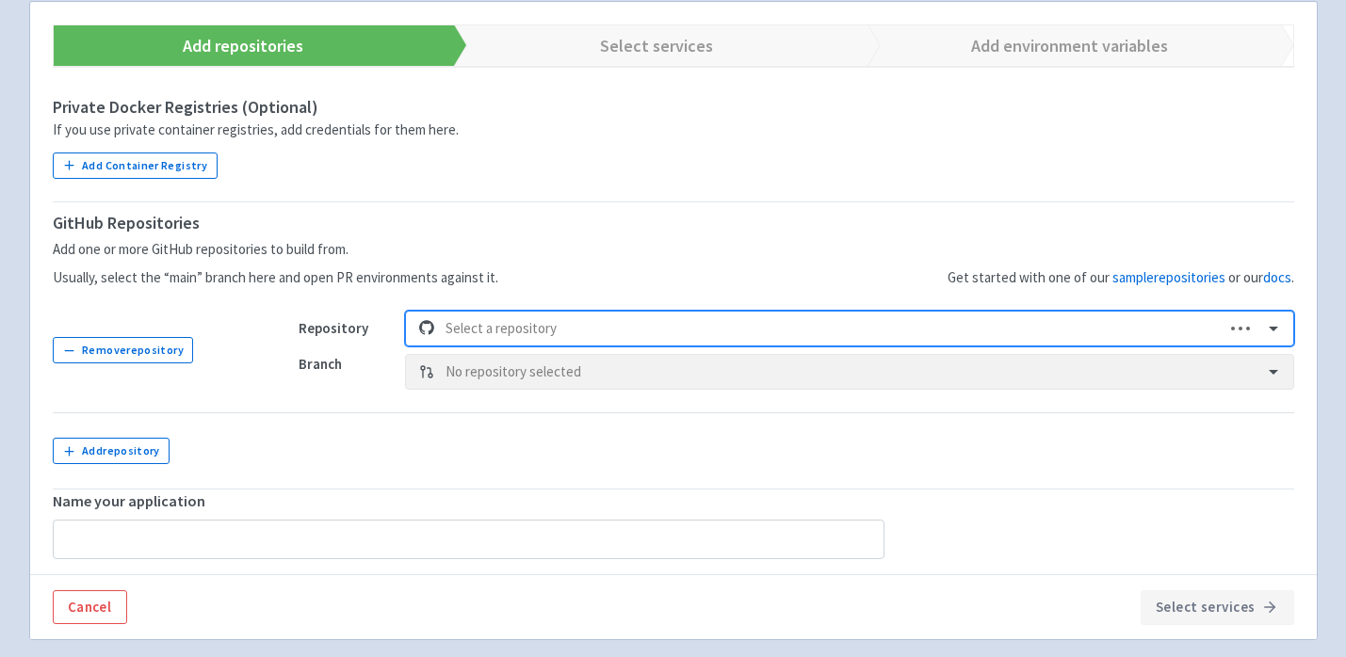
scroll to position [348, 0]
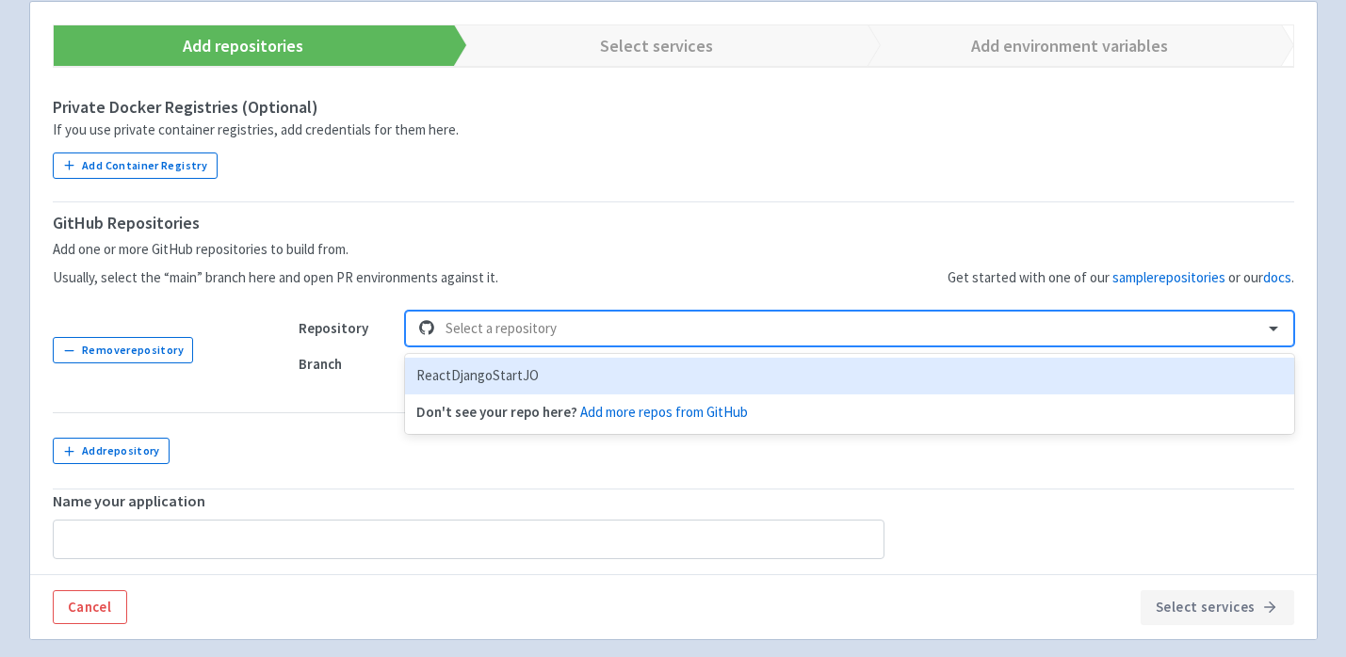
click at [521, 323] on div at bounding box center [847, 328] width 805 height 25
click at [534, 362] on div "ReactDjangoStartJO" at bounding box center [849, 376] width 888 height 37
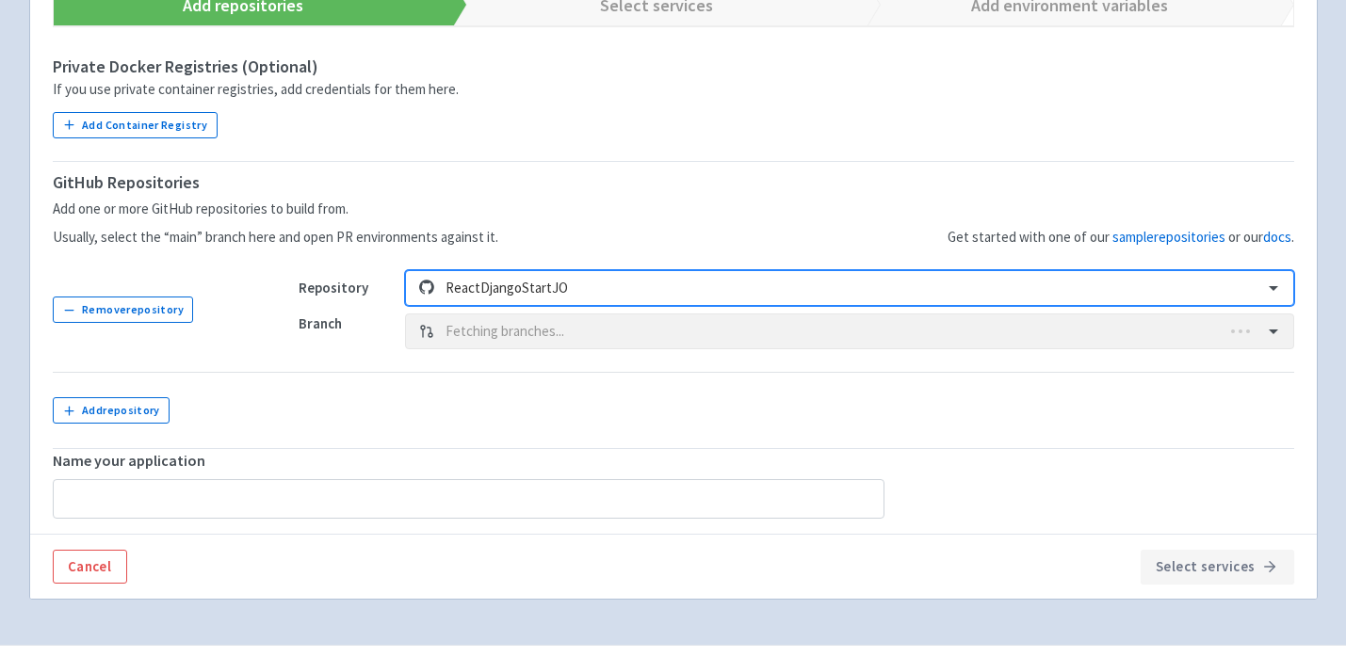
scroll to position [435, 0]
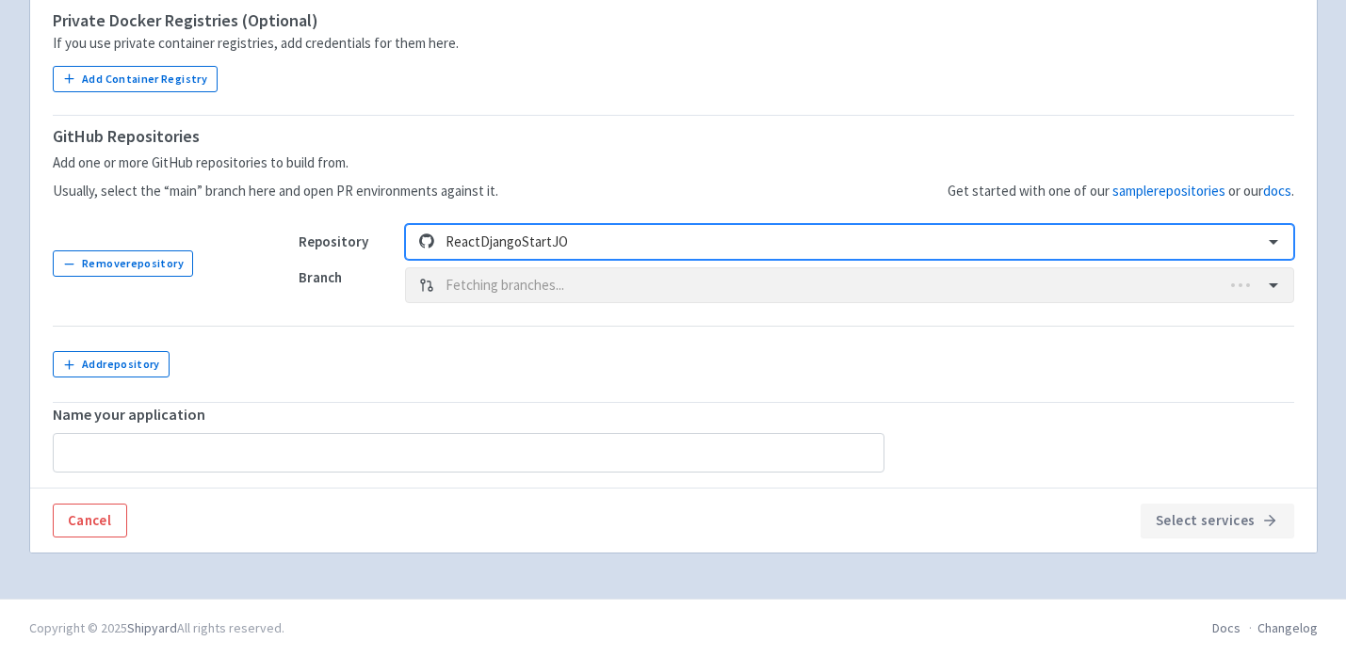
type input "ReactDjangoStartJO"
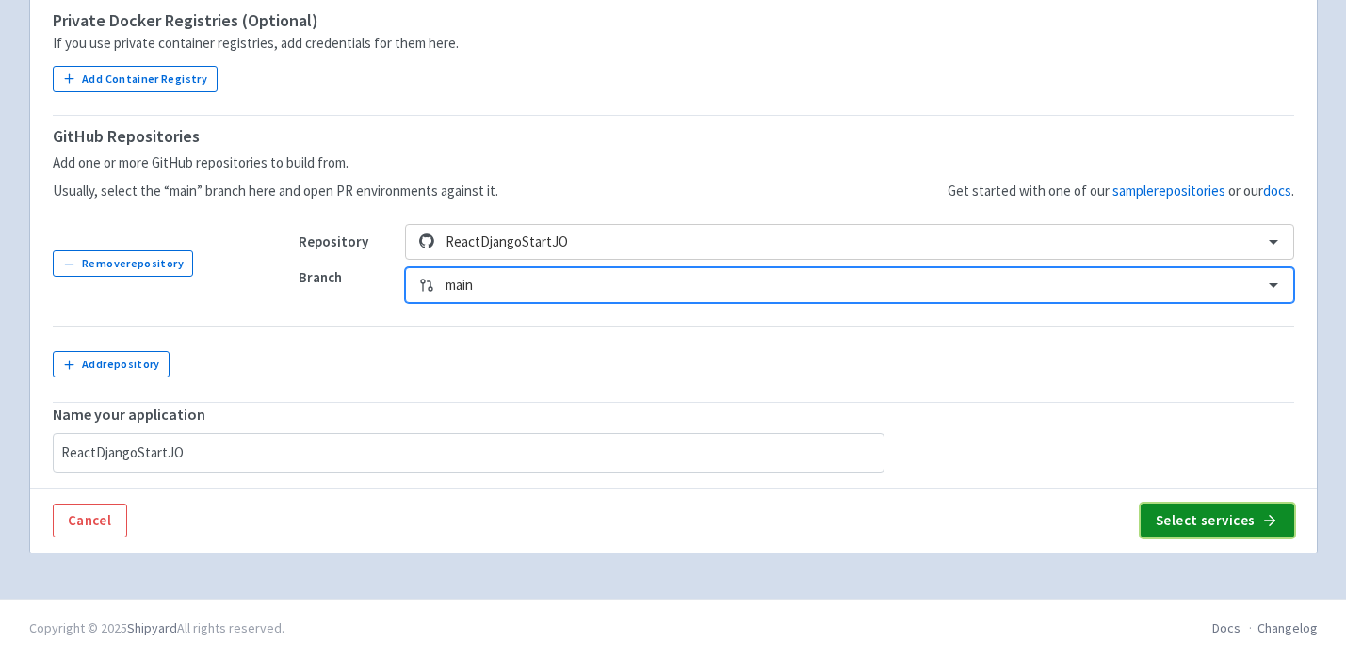
click at [1205, 515] on button "Select services" at bounding box center [1218, 521] width 154 height 34
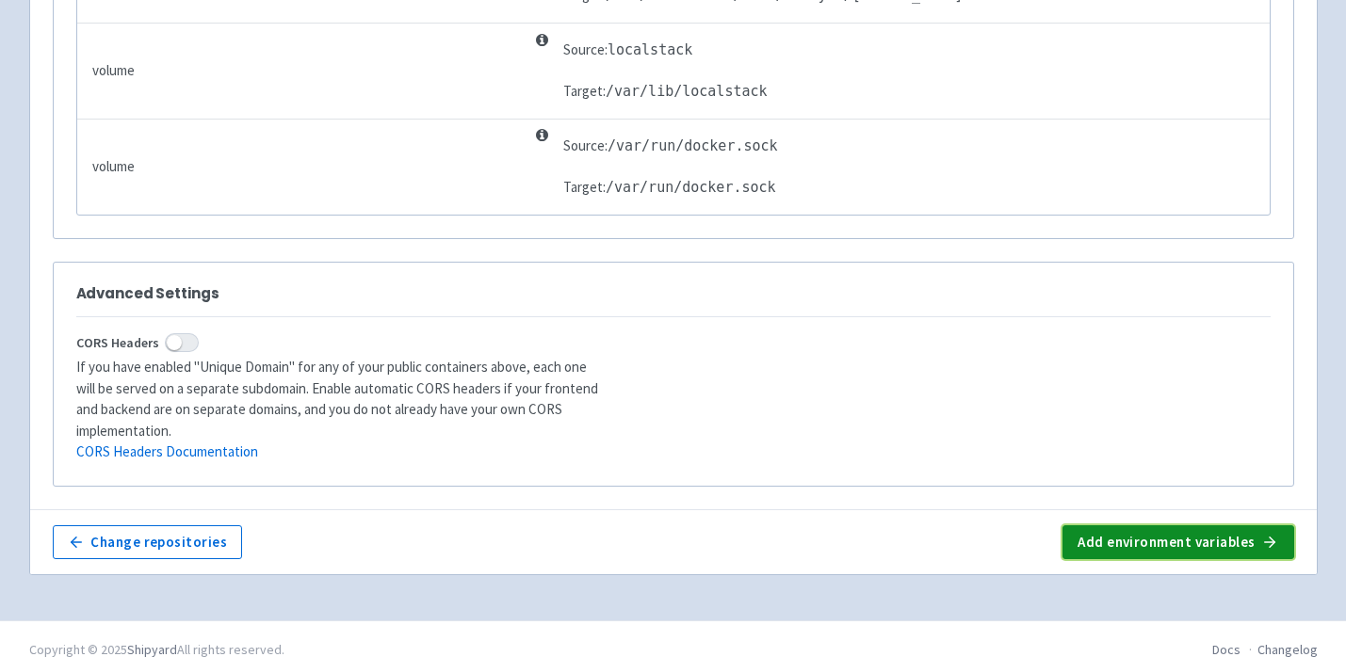
click at [1158, 533] on button "Add environment variables" at bounding box center [1177, 543] width 231 height 34
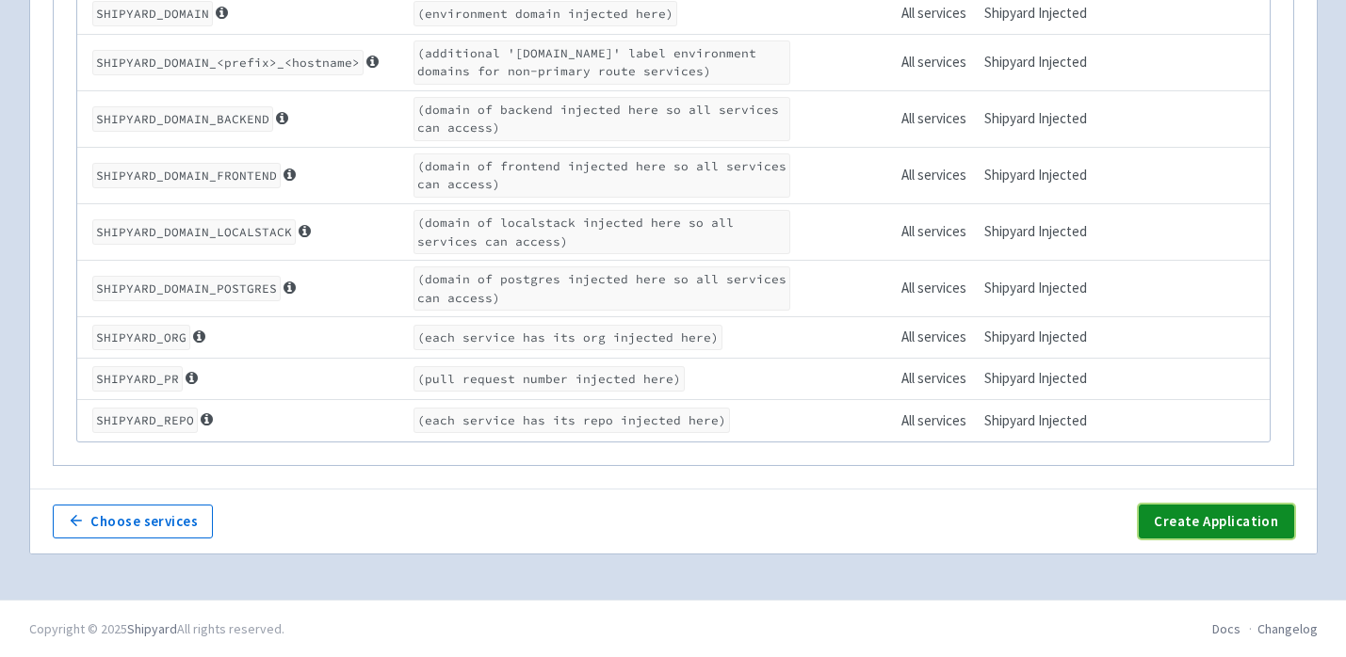
click at [1185, 523] on button "Create Application" at bounding box center [1216, 522] width 154 height 34
